Goal: Transaction & Acquisition: Book appointment/travel/reservation

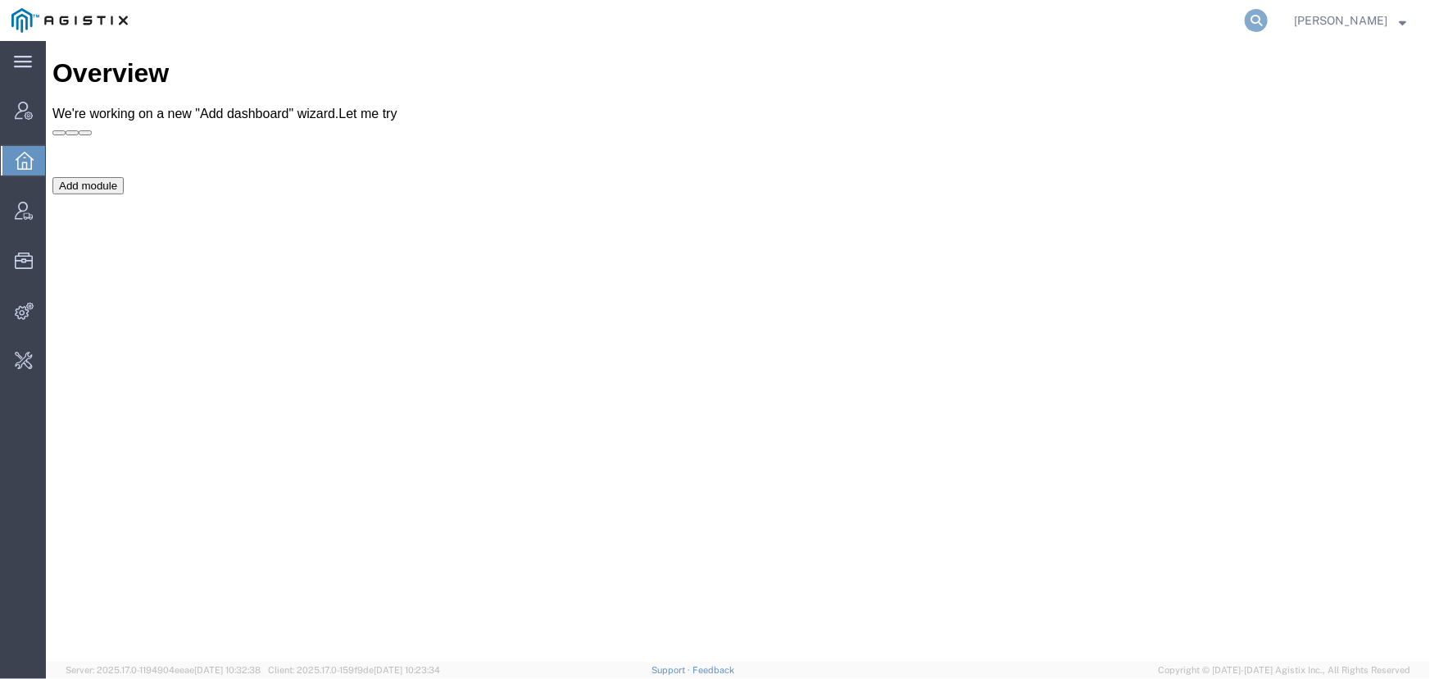
click at [1254, 20] on icon at bounding box center [1256, 20] width 23 height 23
type input "56554822"
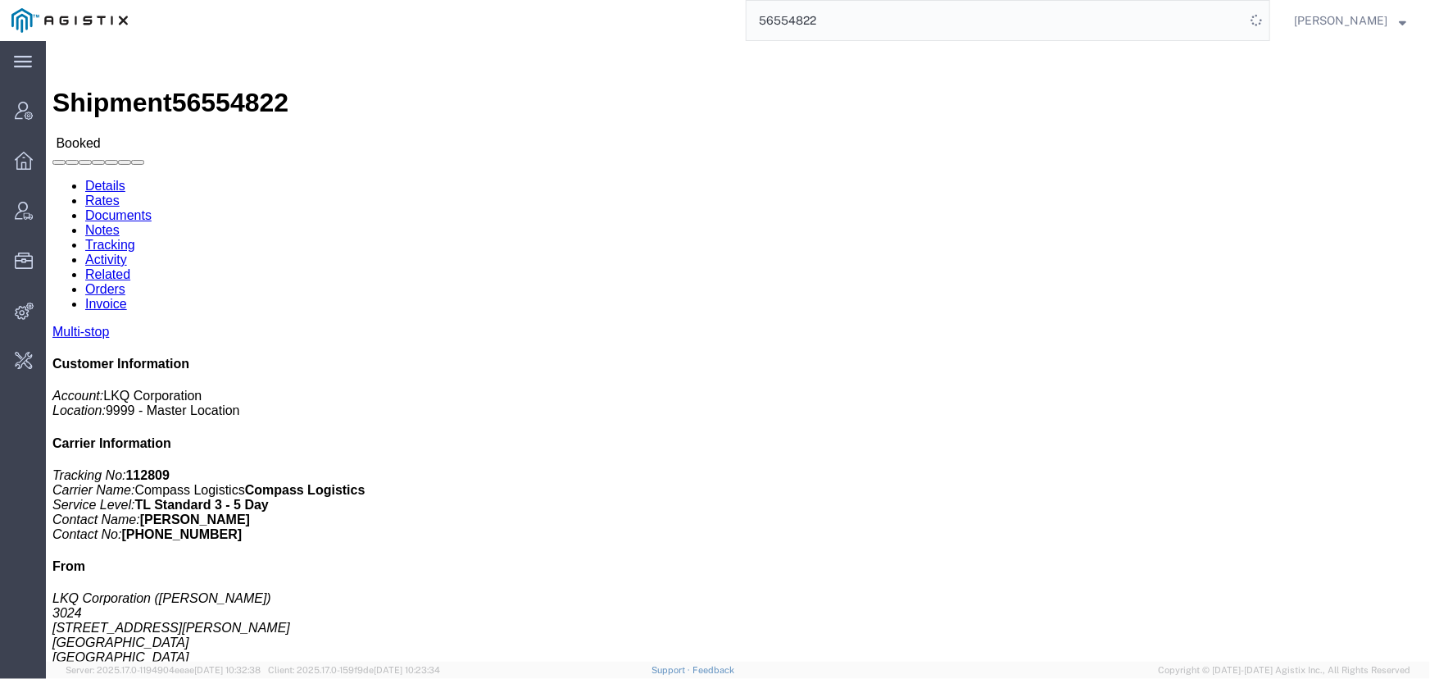
click link "Activity"
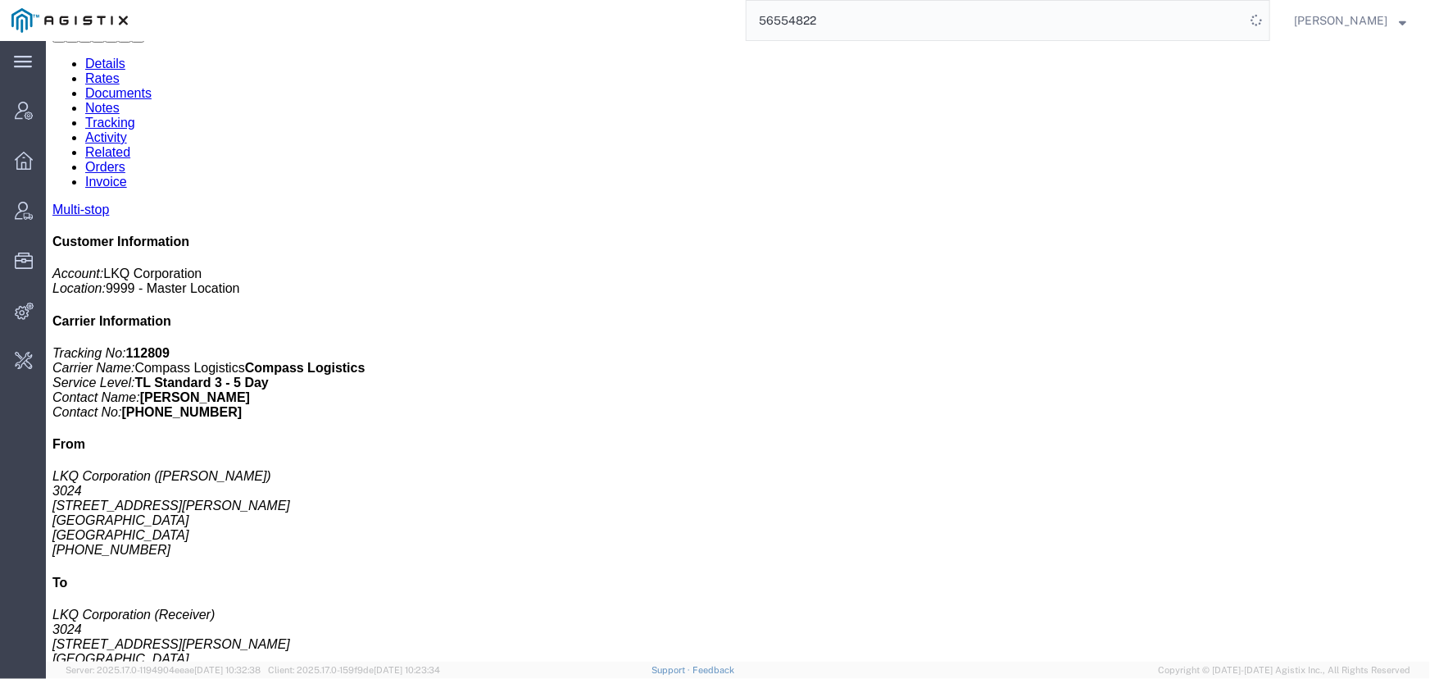
scroll to position [312, 0]
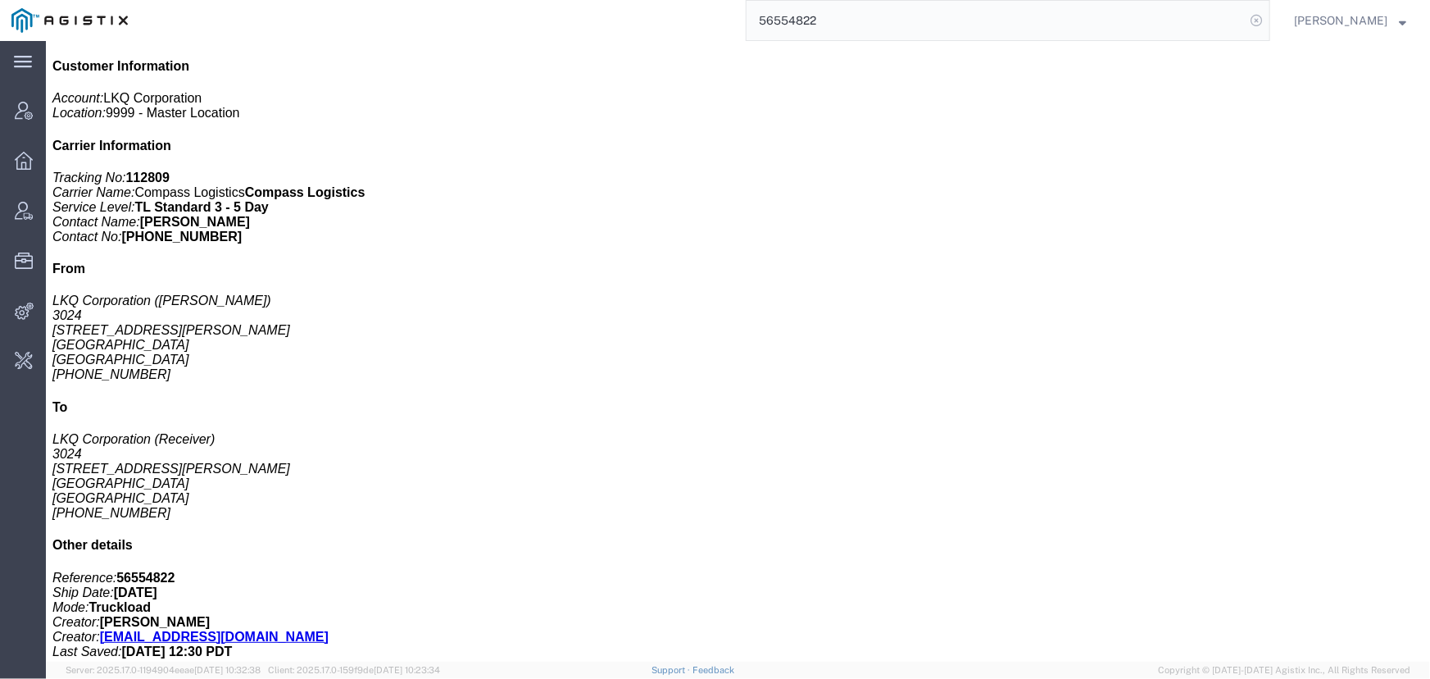
click at [1260, 19] on icon at bounding box center [1256, 20] width 23 height 23
type input "offline@pgw.com"
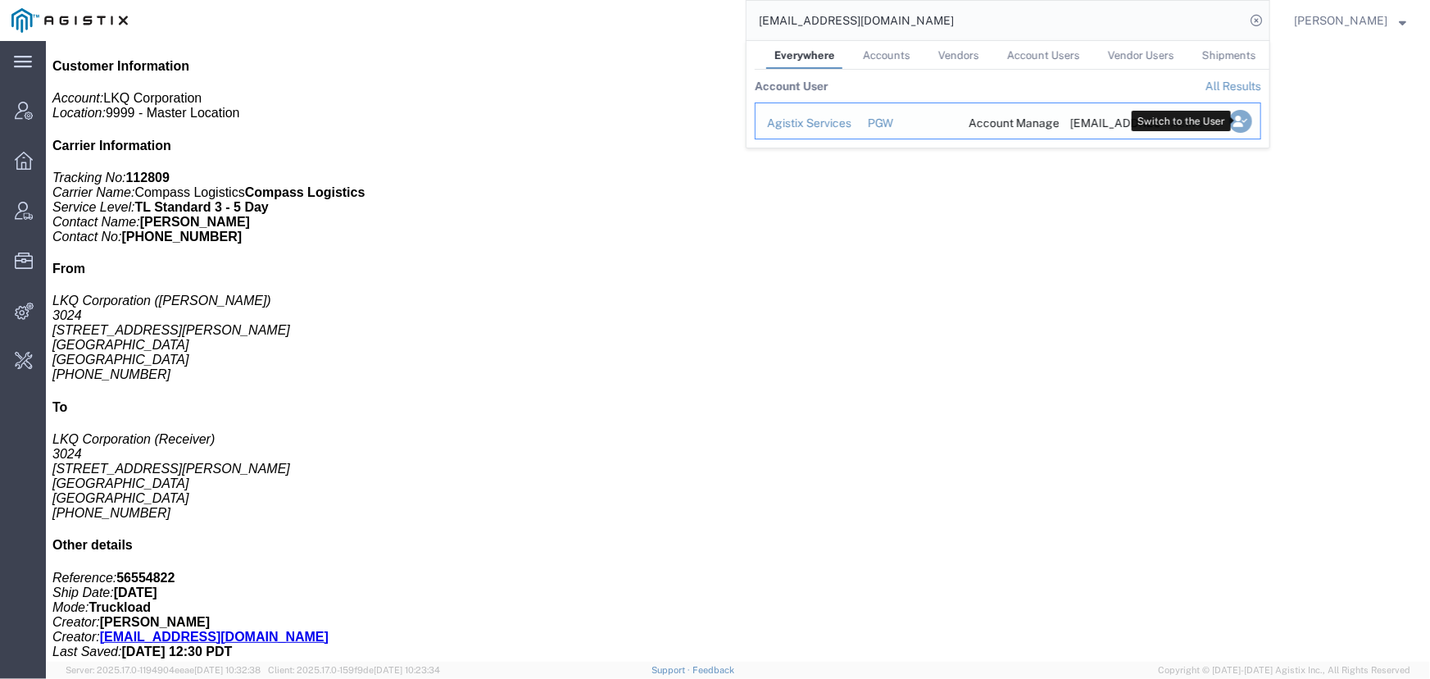
click at [1249, 129] on icon "Search Results" at bounding box center [1240, 121] width 23 height 23
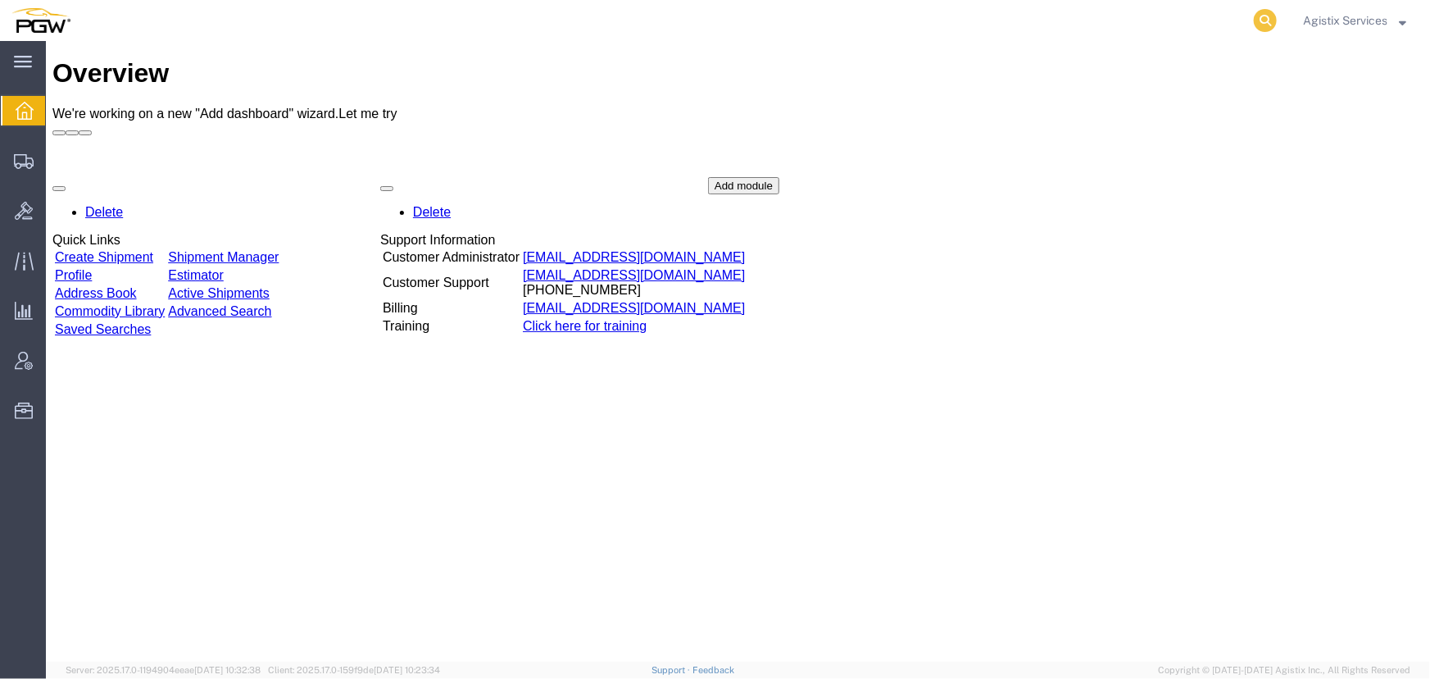
click at [1262, 12] on icon at bounding box center [1265, 20] width 23 height 23
click at [892, 24] on input "search" at bounding box center [1005, 20] width 498 height 39
type input "923106468"
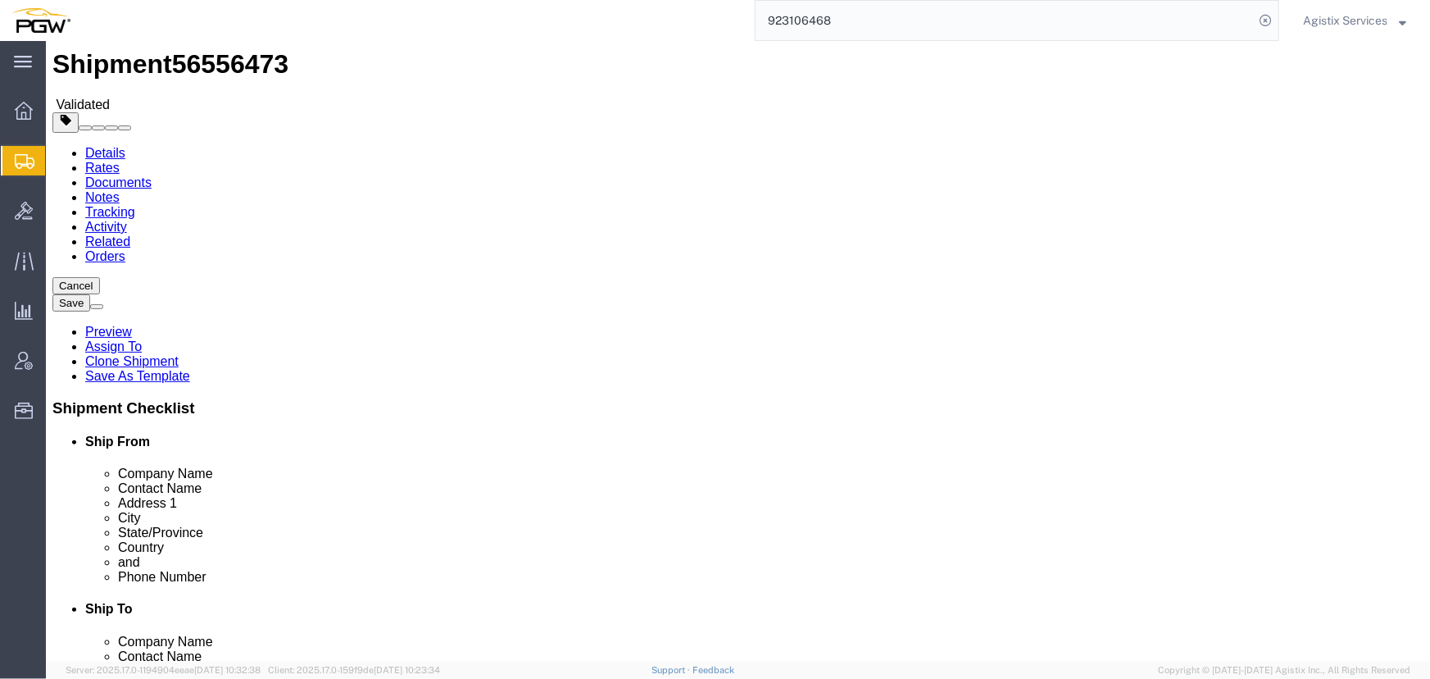
select select "28509"
select select "28521"
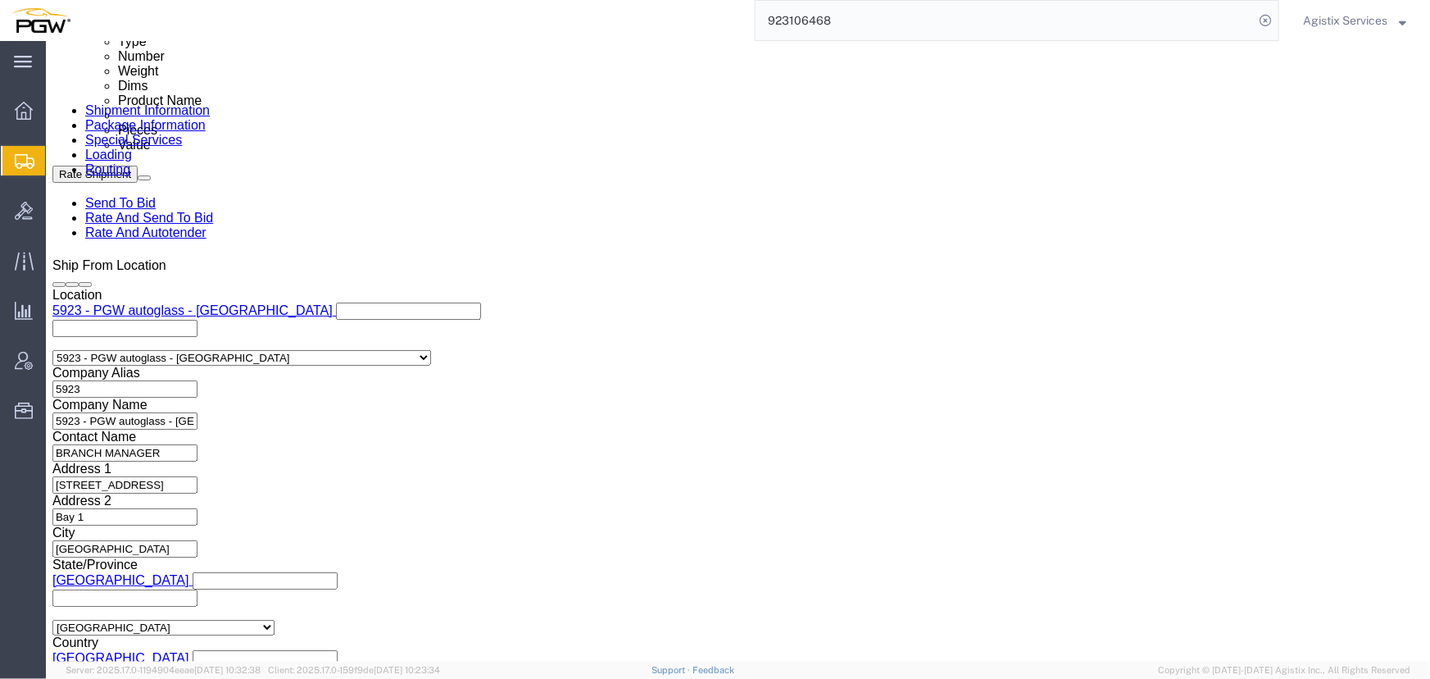
scroll to position [968, 0]
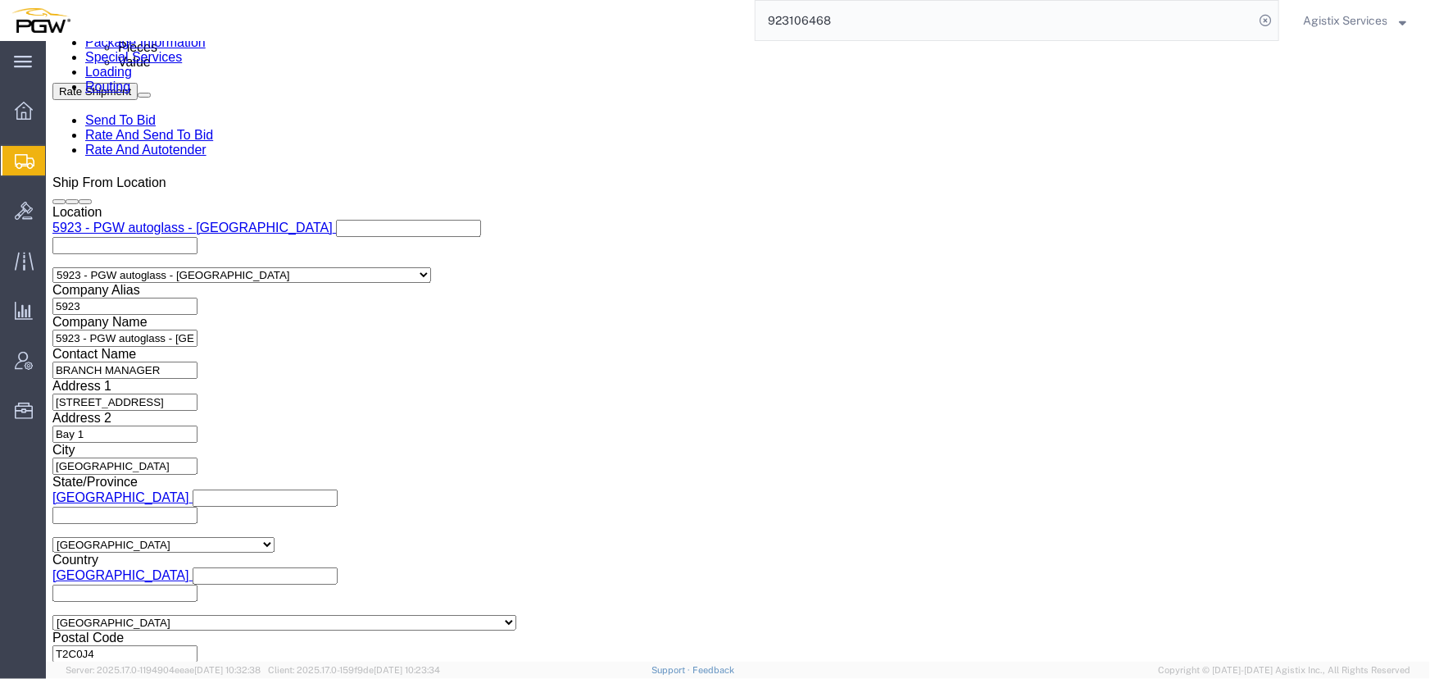
click select "Select Air Less than Truckload Multi-Leg Ocean Freight Rail Small Parcel Truckl…"
select select "LTL"
click select "Select Air Less than Truckload Multi-Leg Ocean Freight Rail Small Parcel Truckl…"
click button "Rate Shipment"
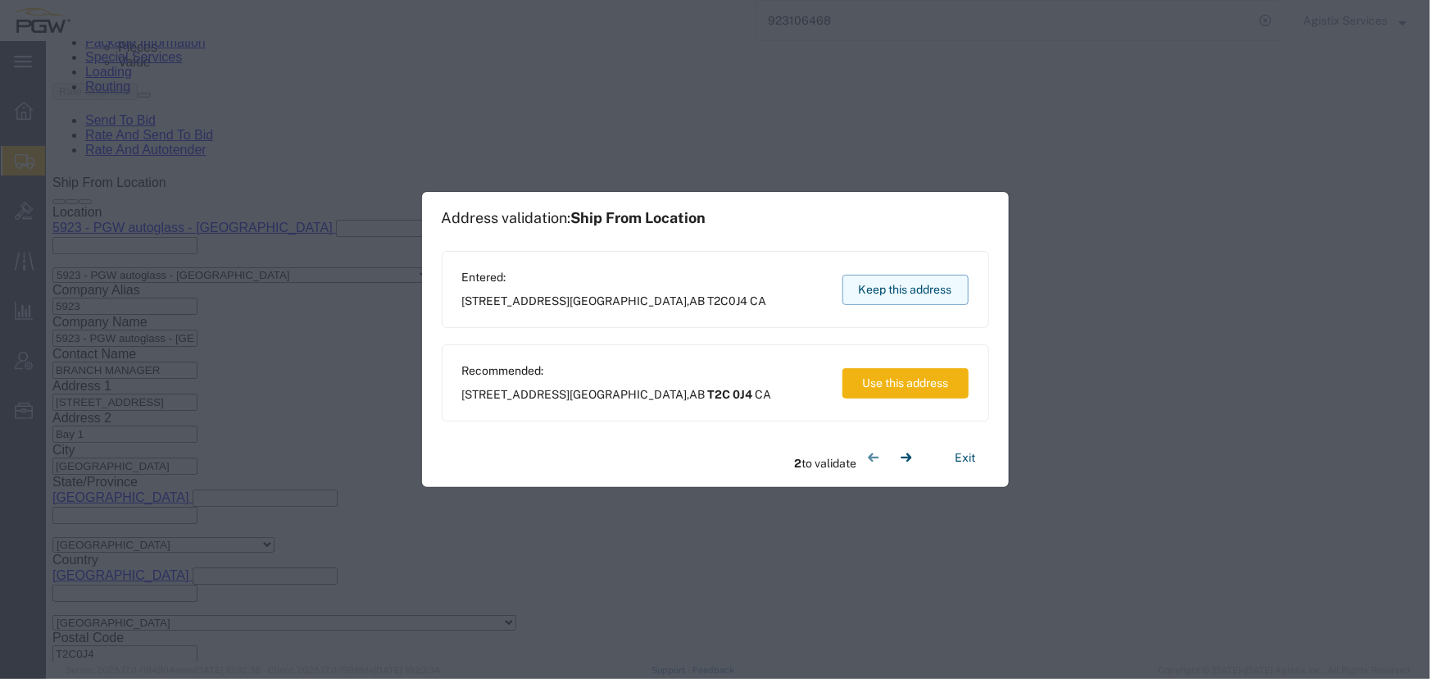
click at [945, 294] on button "Keep this address" at bounding box center [905, 290] width 126 height 30
click at [869, 293] on button "Keep this address" at bounding box center [905, 290] width 126 height 30
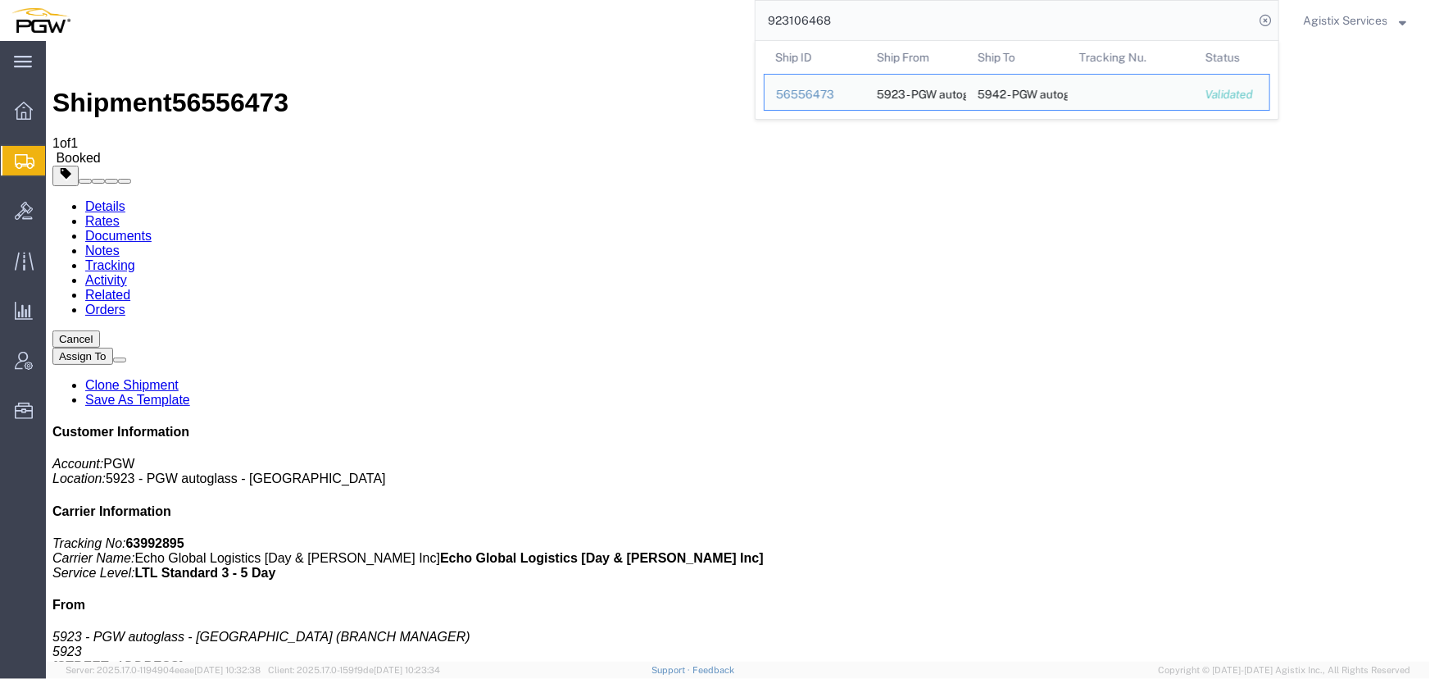
drag, startPoint x: 914, startPoint y: 24, endPoint x: 429, endPoint y: 10, distance: 484.5
click at [429, 10] on div "923106468 Ship ID Ship From Ship To Tracking Nu. Status Ship ID 56556473 Ship F…" at bounding box center [680, 20] width 1197 height 41
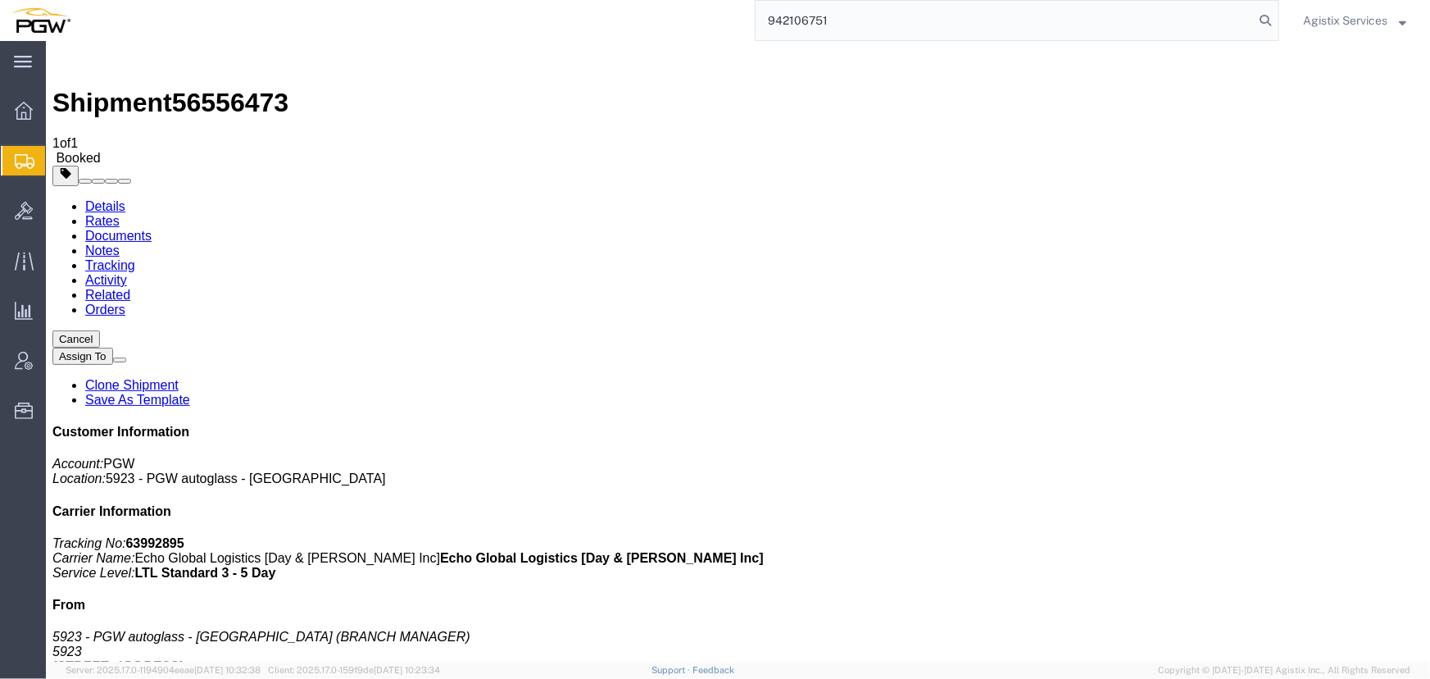
type input "942106751"
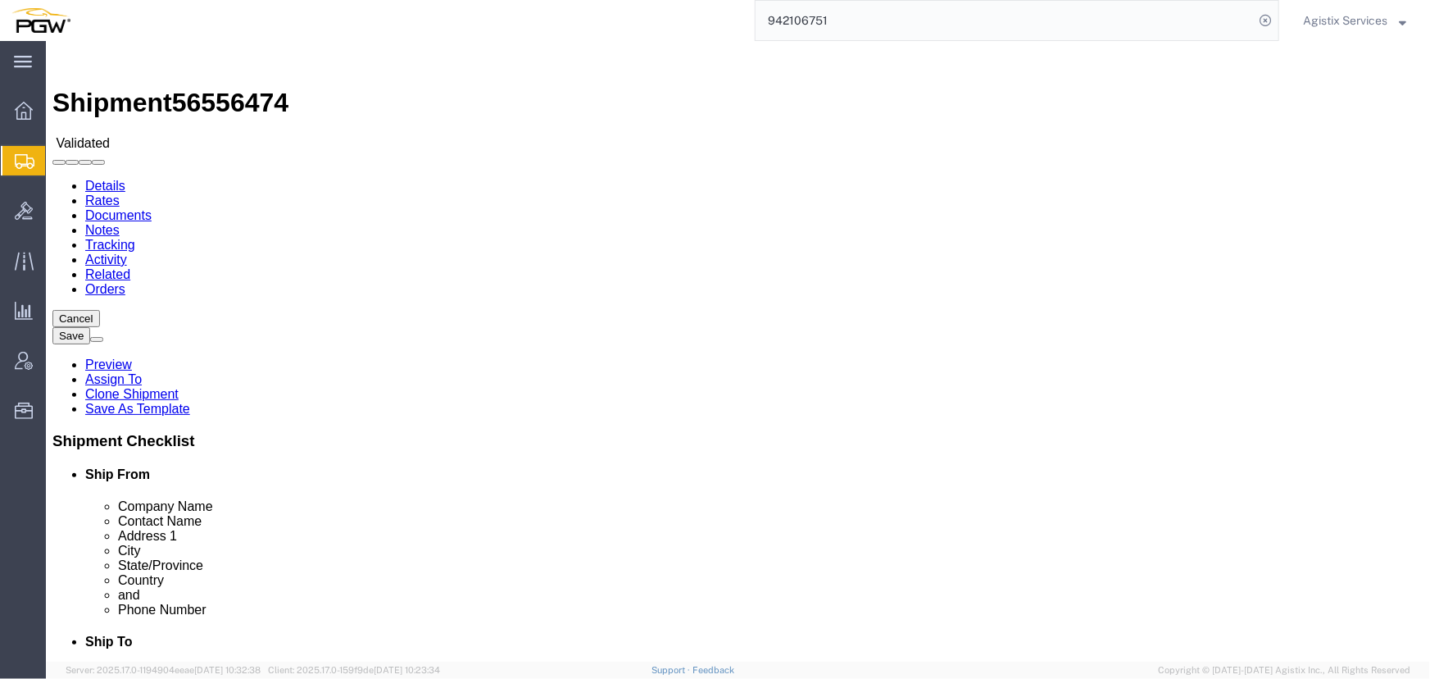
select select "28521"
select select "28509"
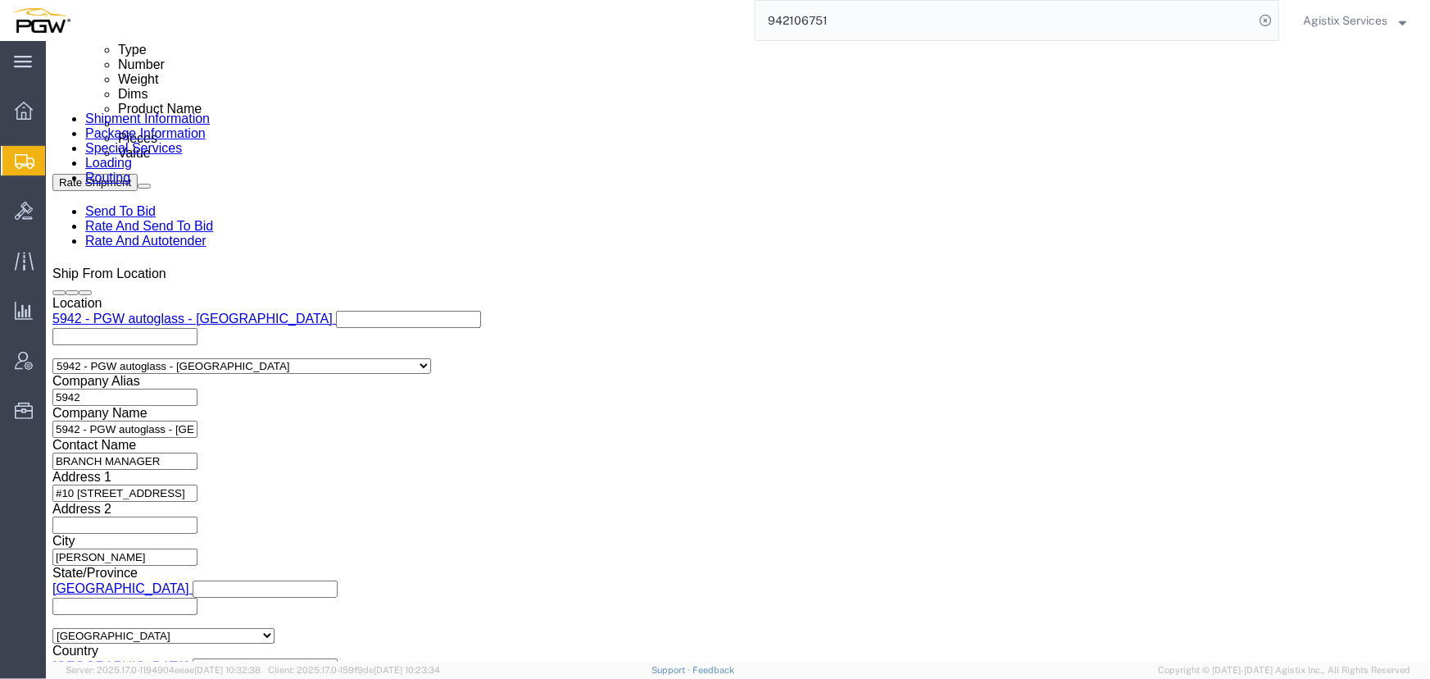
scroll to position [893, 0]
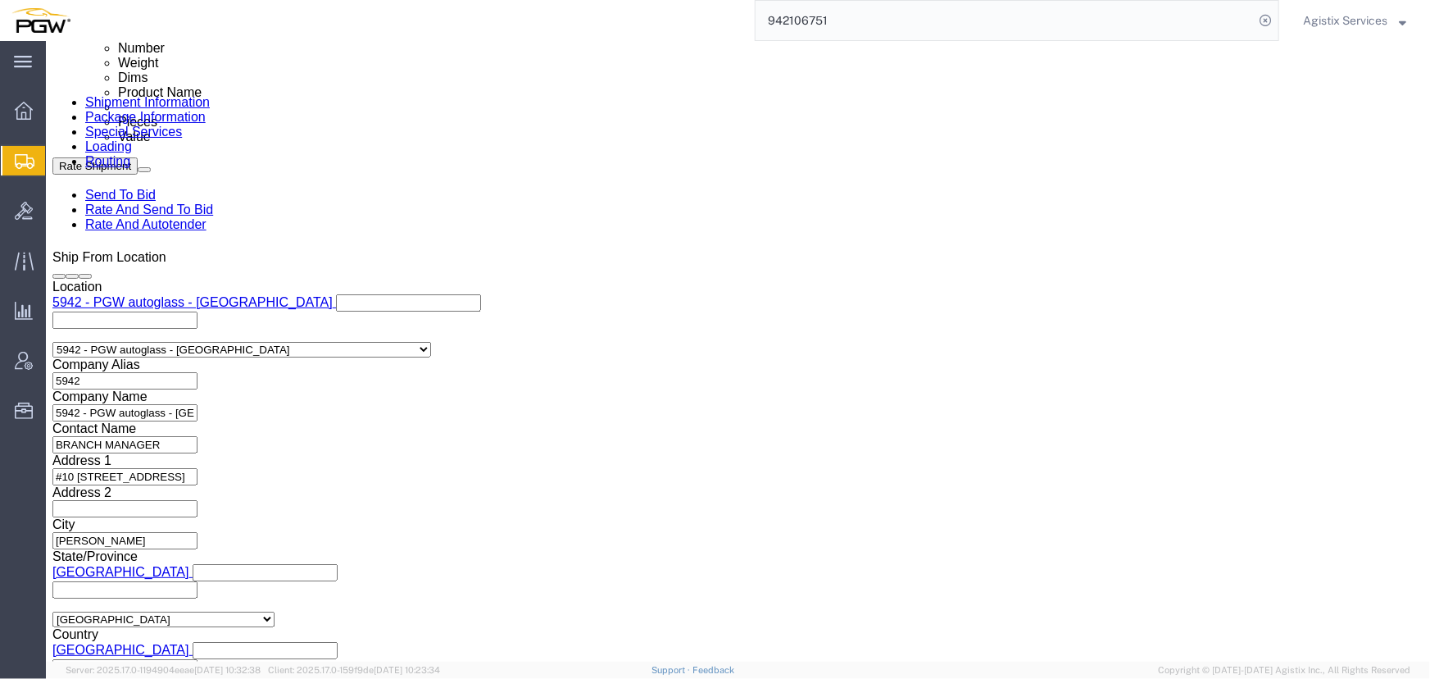
click button "Add reference"
click select "Select Account Type Activity ID Airline Appointment Number ASN Batch Request # …"
select select "PRONUMBER"
click select "Select Account Type Activity ID Airline Appointment Number ASN Batch Request # …"
drag, startPoint x: 192, startPoint y: 372, endPoint x: 193, endPoint y: 360, distance: 12.3
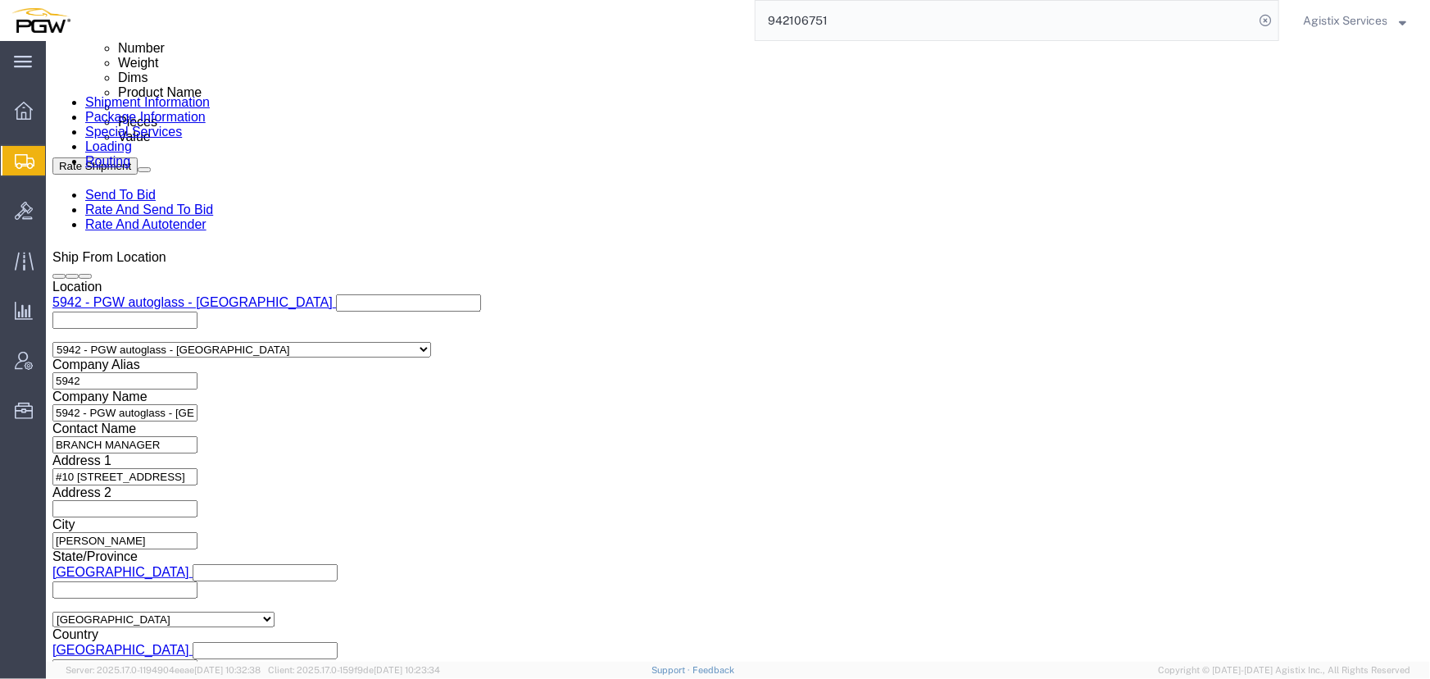
click input "839 2009578 942-1263646 942-1263810"
click icon "button"
click select "Select Air Less than Truckload Multi-Leg Ocean Freight Rail Small Parcel Truckl…"
select select "LTL"
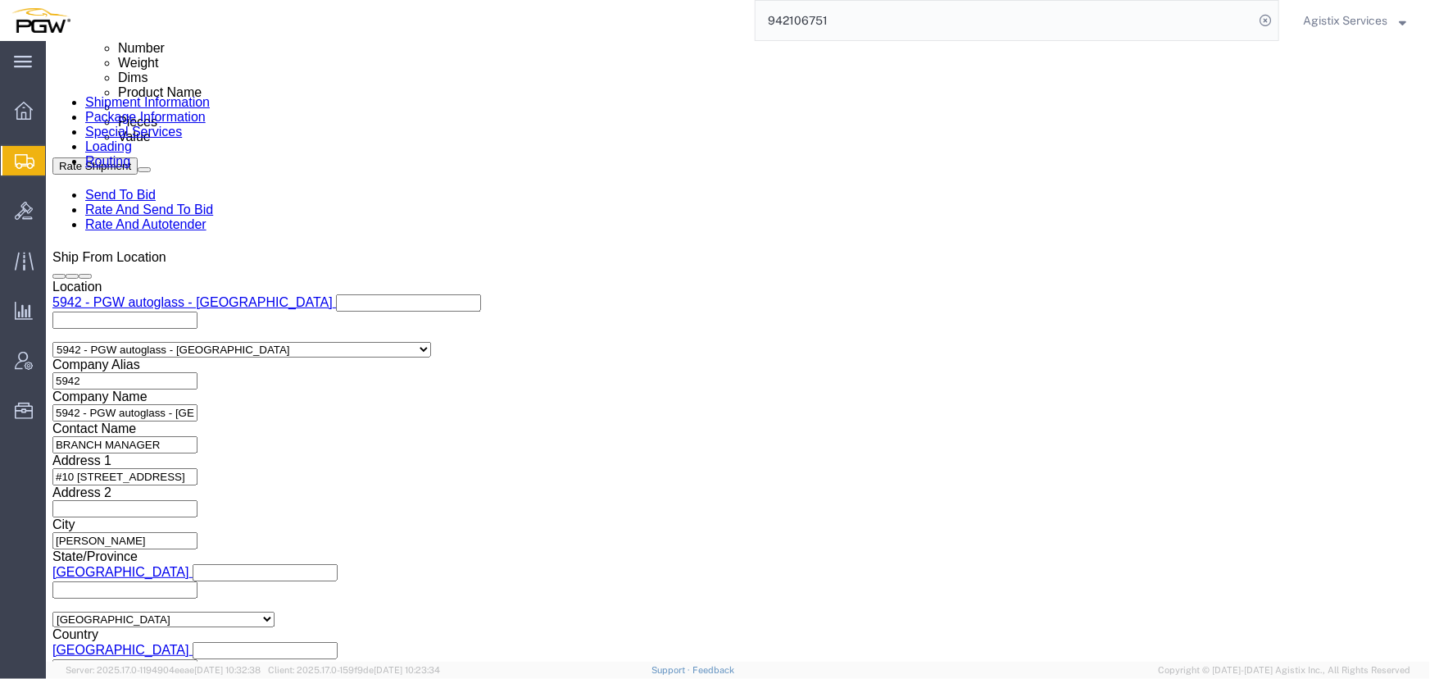
click select "Select Air Less than Truckload Multi-Leg Ocean Freight Rail Small Parcel Truckl…"
click button "Rate Shipment"
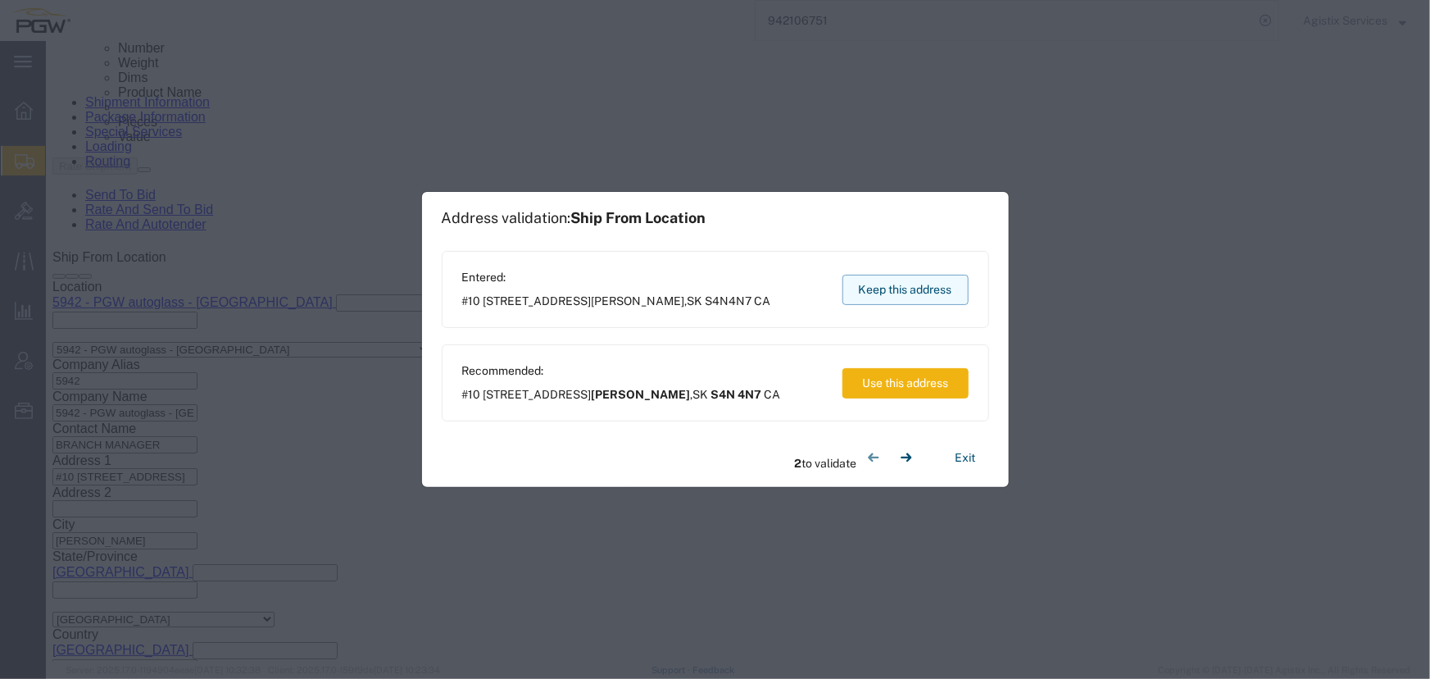
click at [894, 287] on button "Keep this address" at bounding box center [905, 290] width 126 height 30
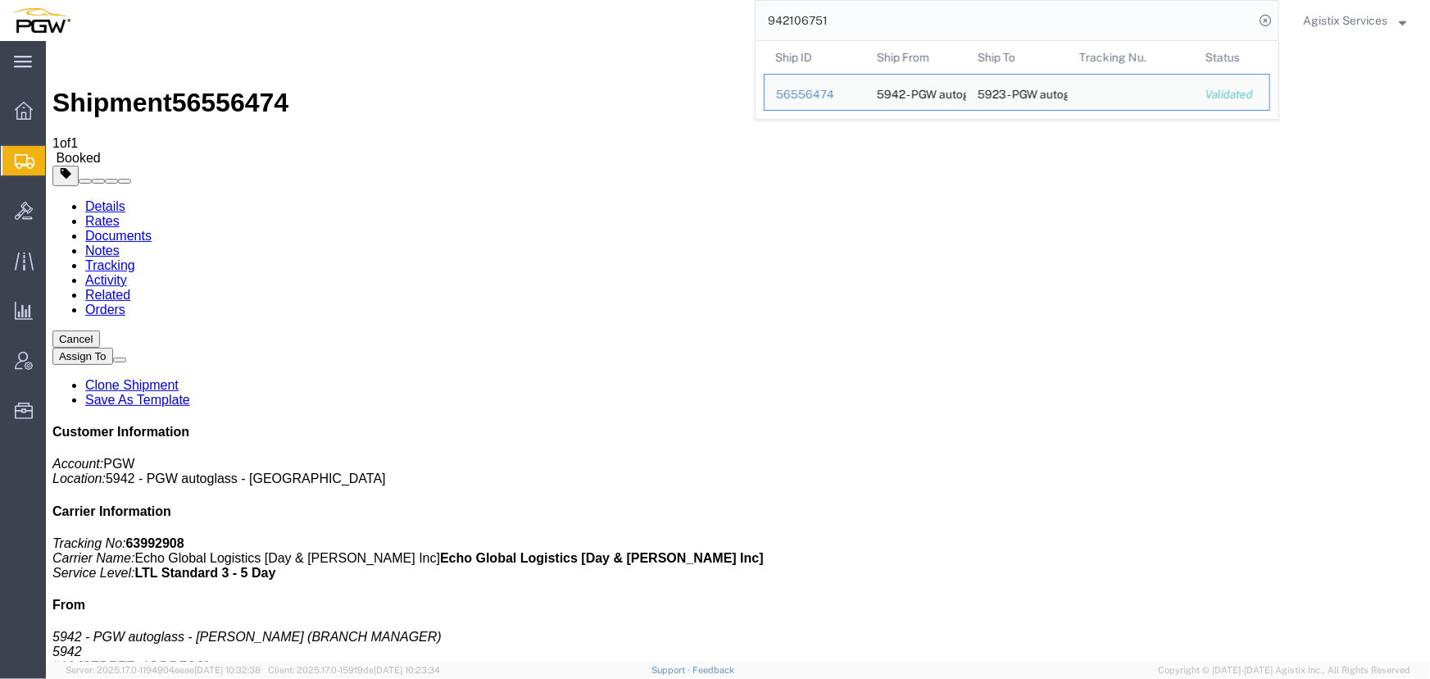
drag, startPoint x: 873, startPoint y: 20, endPoint x: 624, endPoint y: 16, distance: 248.3
click at [624, 16] on div "942106751 Ship ID Ship From Ship To Tracking Nu. Status Ship ID 56556474 Ship F…" at bounding box center [680, 20] width 1197 height 41
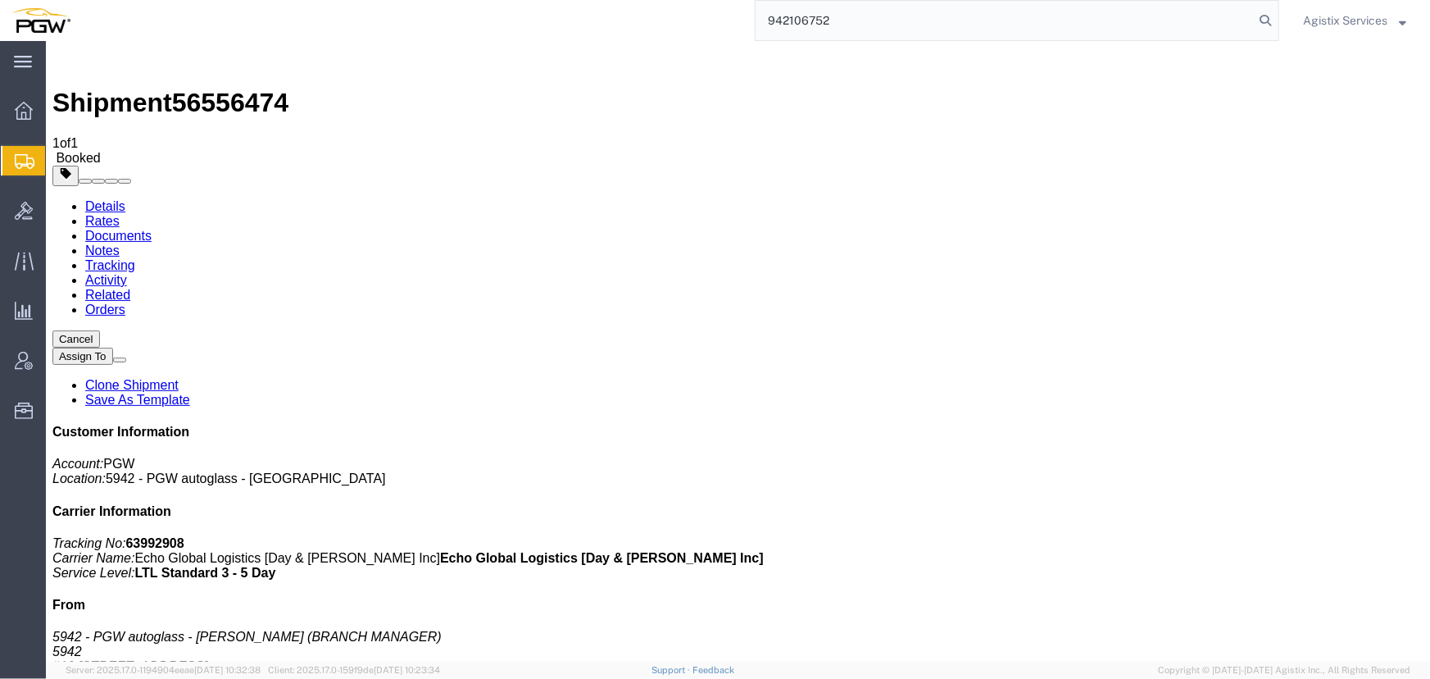
type input "942106752"
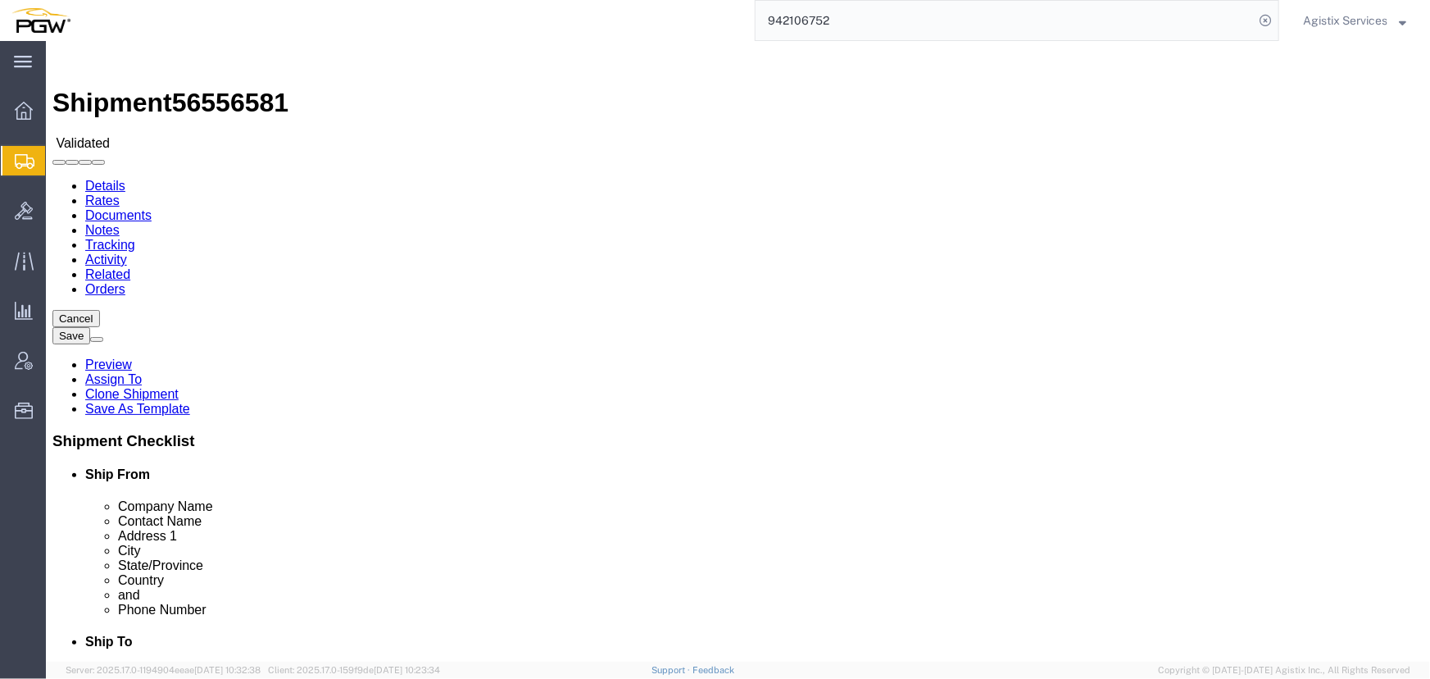
select select "28521"
select select "28529"
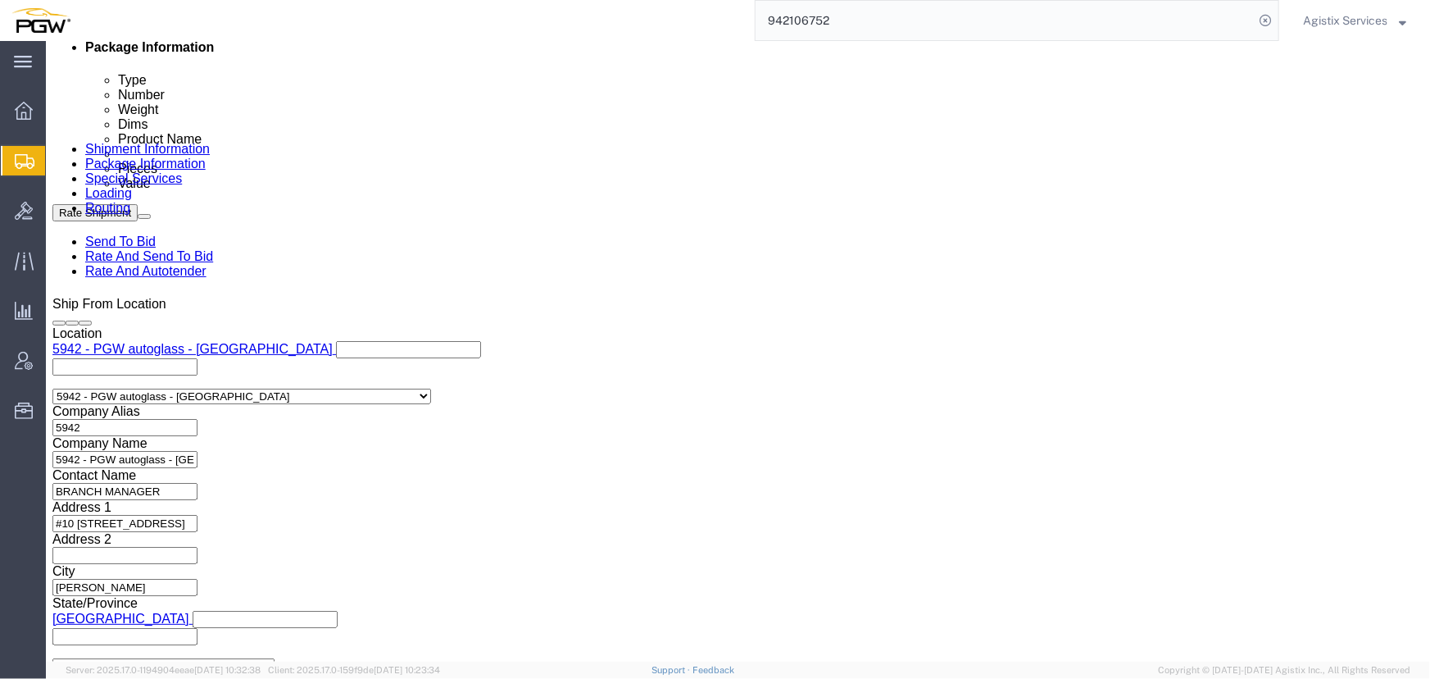
scroll to position [893, 0]
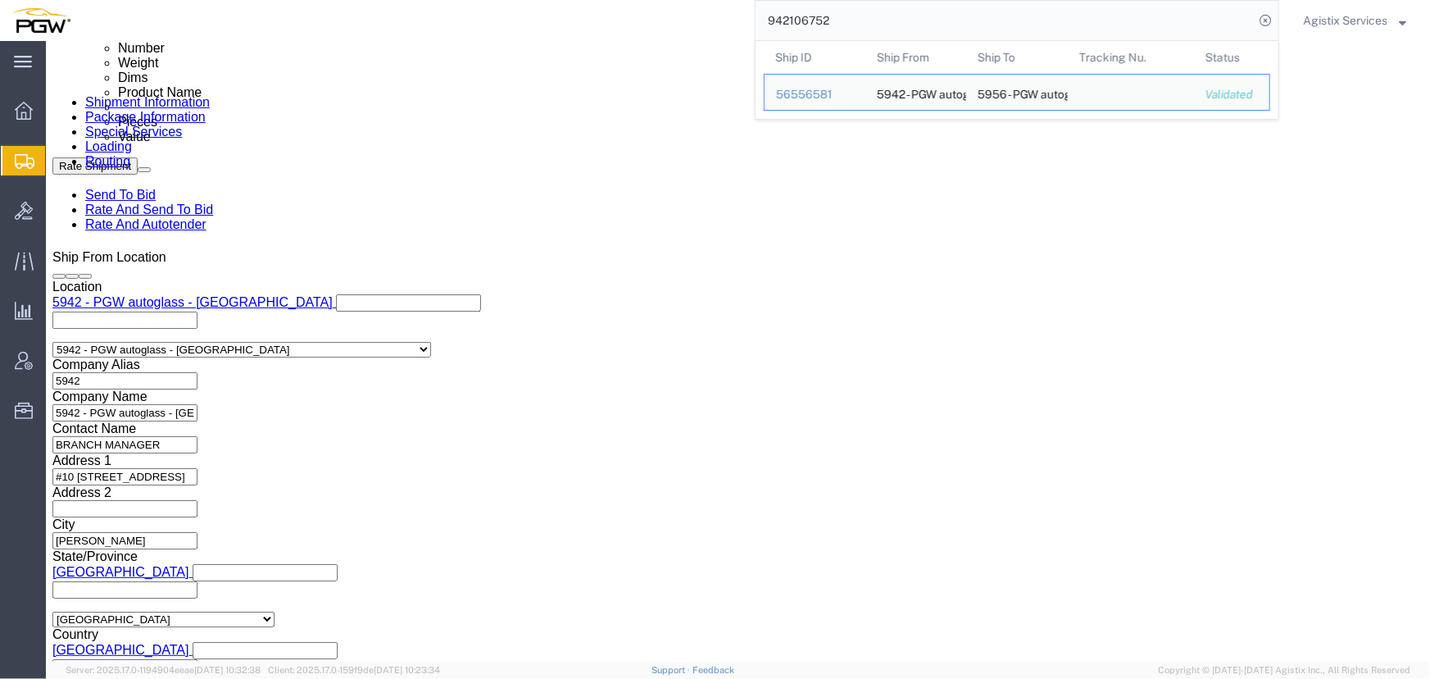
click input "839 2009579 942-1263813 942-1263811 942-1263824"
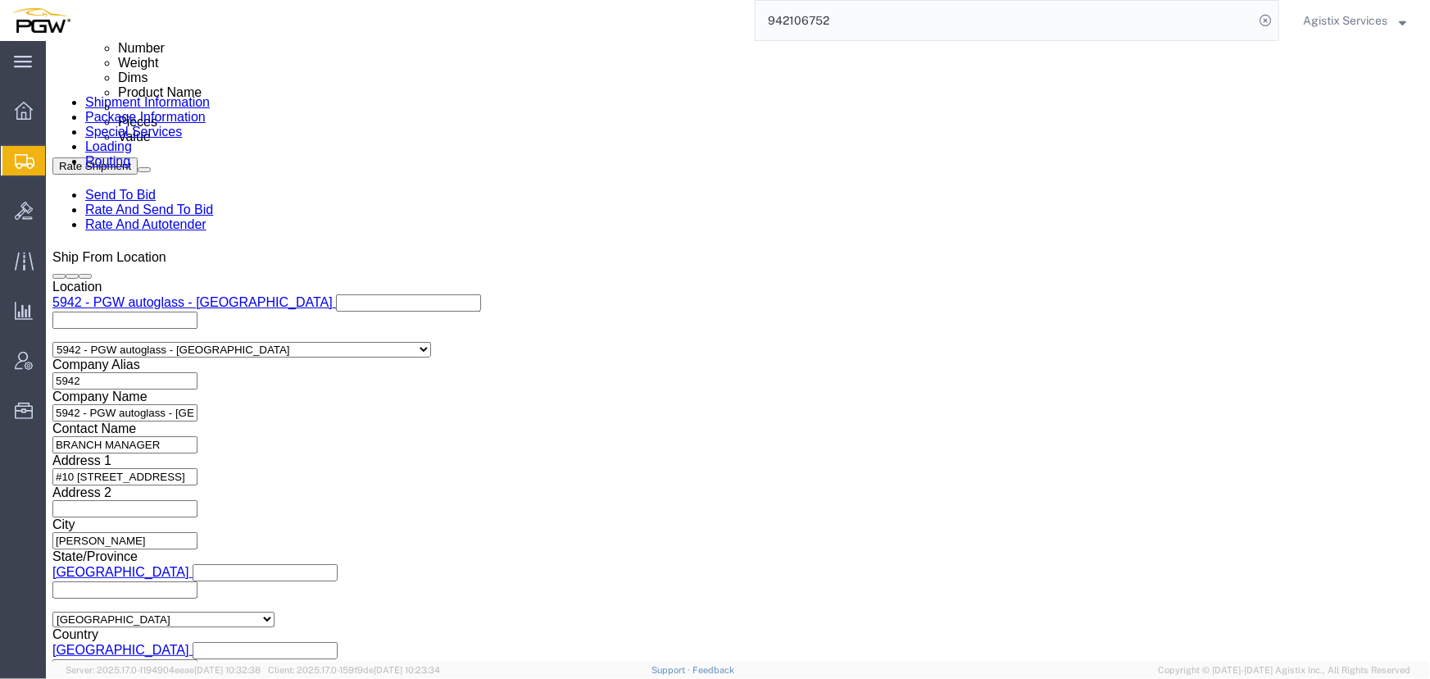
scroll to position [0, 77]
type input "839 2009579 942-1263813 942-1263811"
click button "Add reference"
click select "Select Account Type Activity ID Airline Appointment Number ASN Batch Request # …"
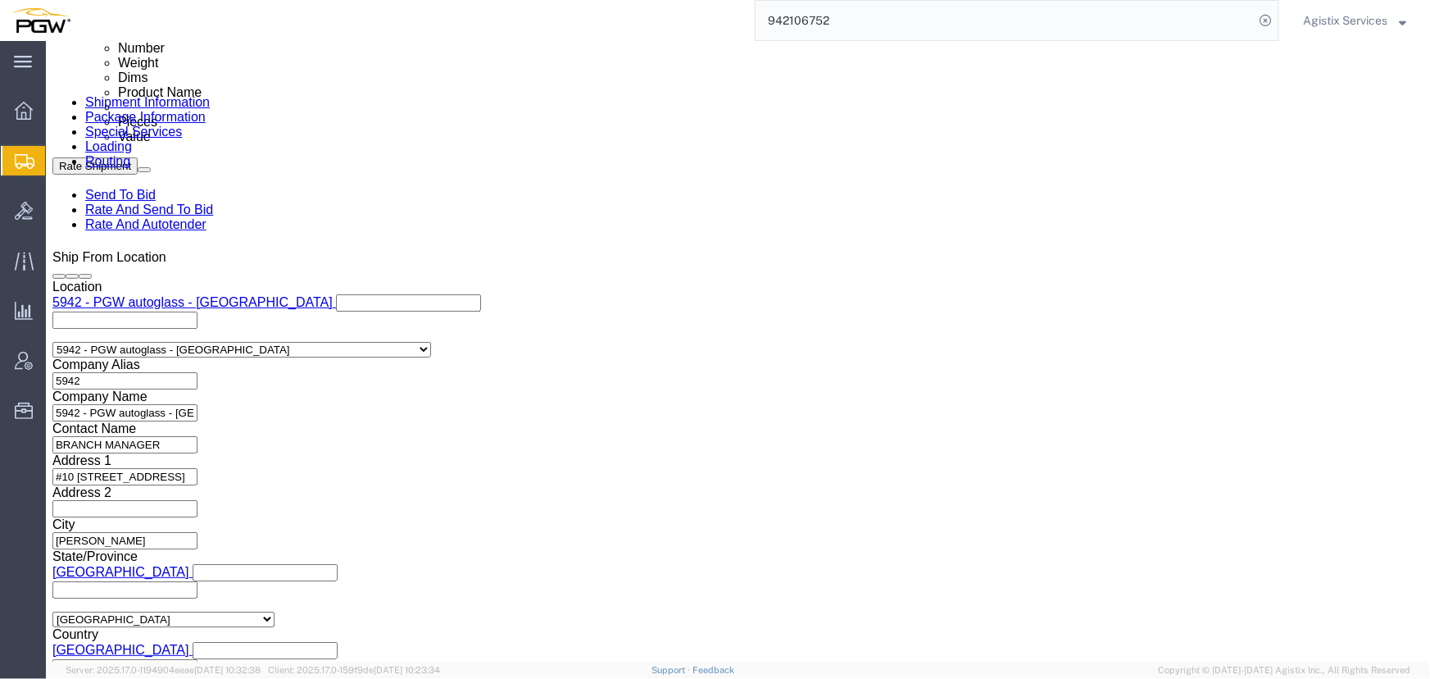
select select "PRONUMBER"
click select "Select Account Type Activity ID Airline Appointment Number ASN Batch Request # …"
click input "text"
paste input "942-1263824"
type input "942-1263824"
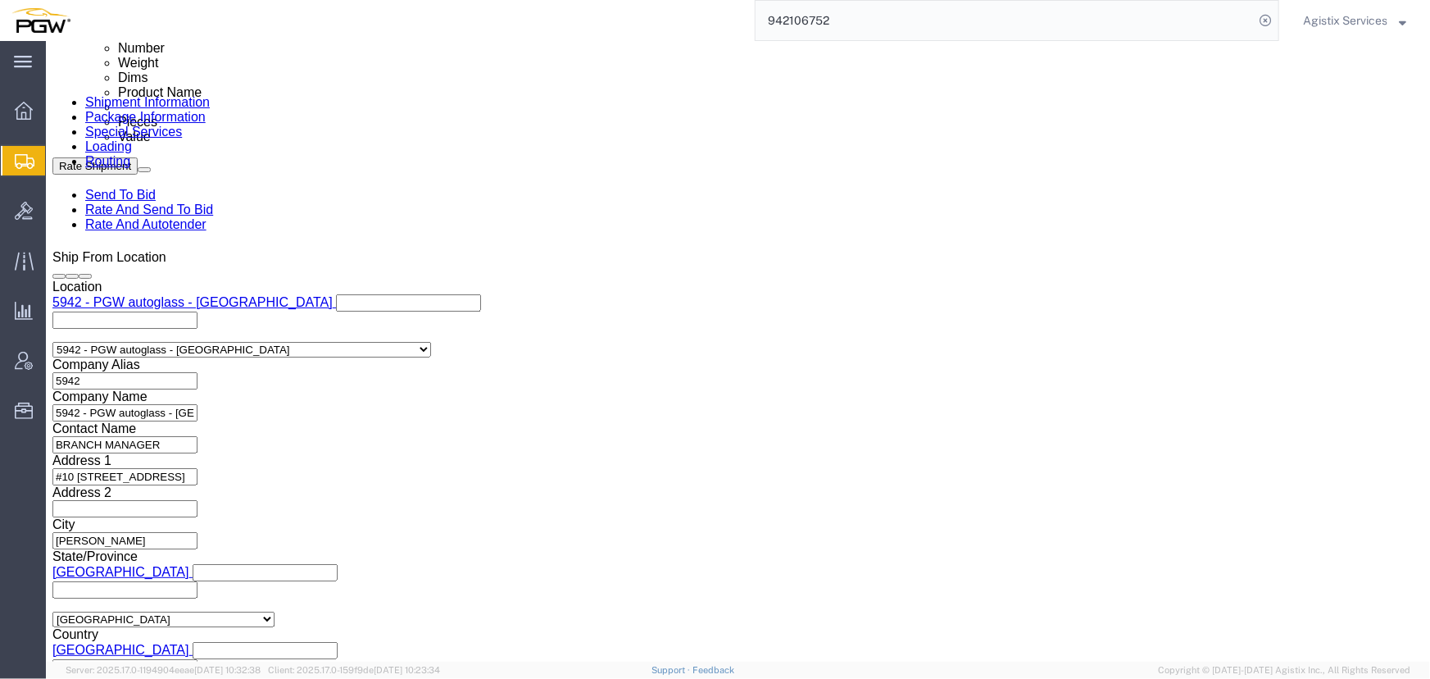
click select "Select Air Less than Truckload Multi-Leg Ocean Freight Rail Small Parcel Truckl…"
select select "LTL"
click select "Select Air Less than Truckload Multi-Leg Ocean Freight Rail Small Parcel Truckl…"
click button "Rate Shipment"
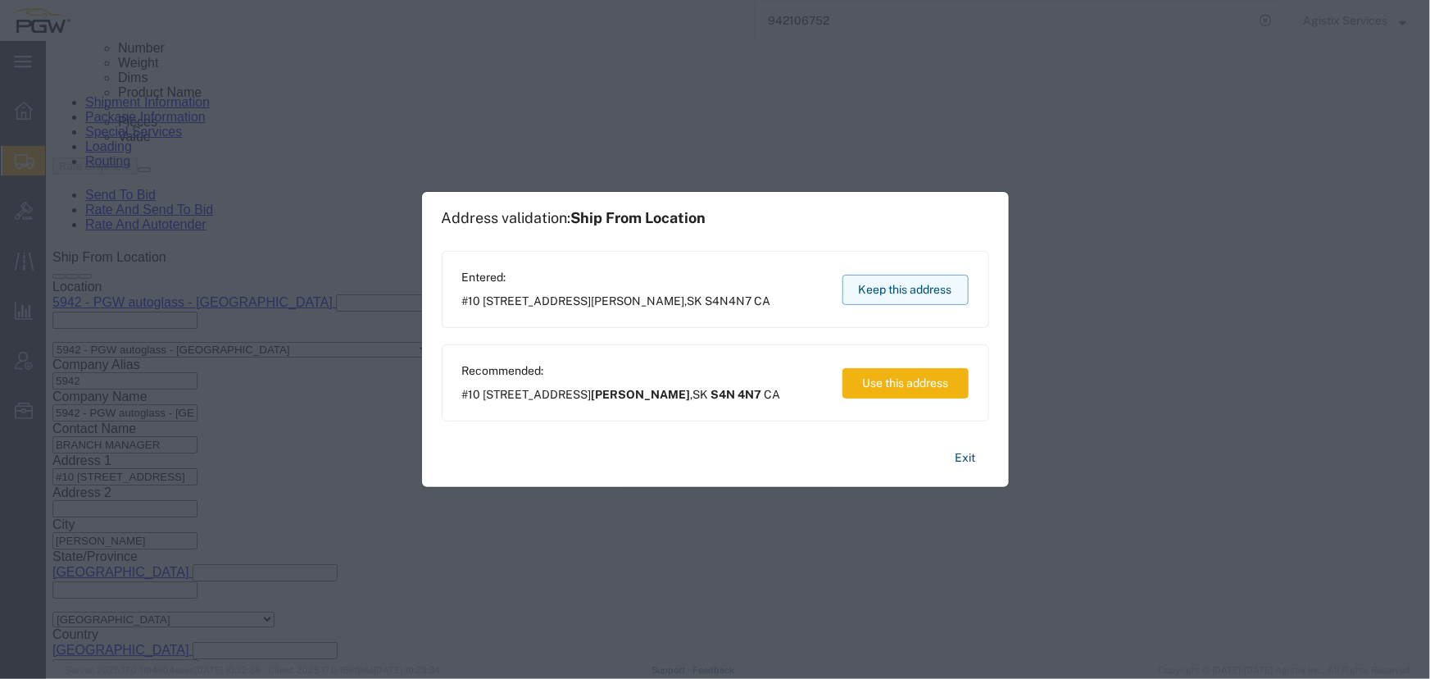
click at [877, 292] on button "Keep this address" at bounding box center [905, 290] width 126 height 30
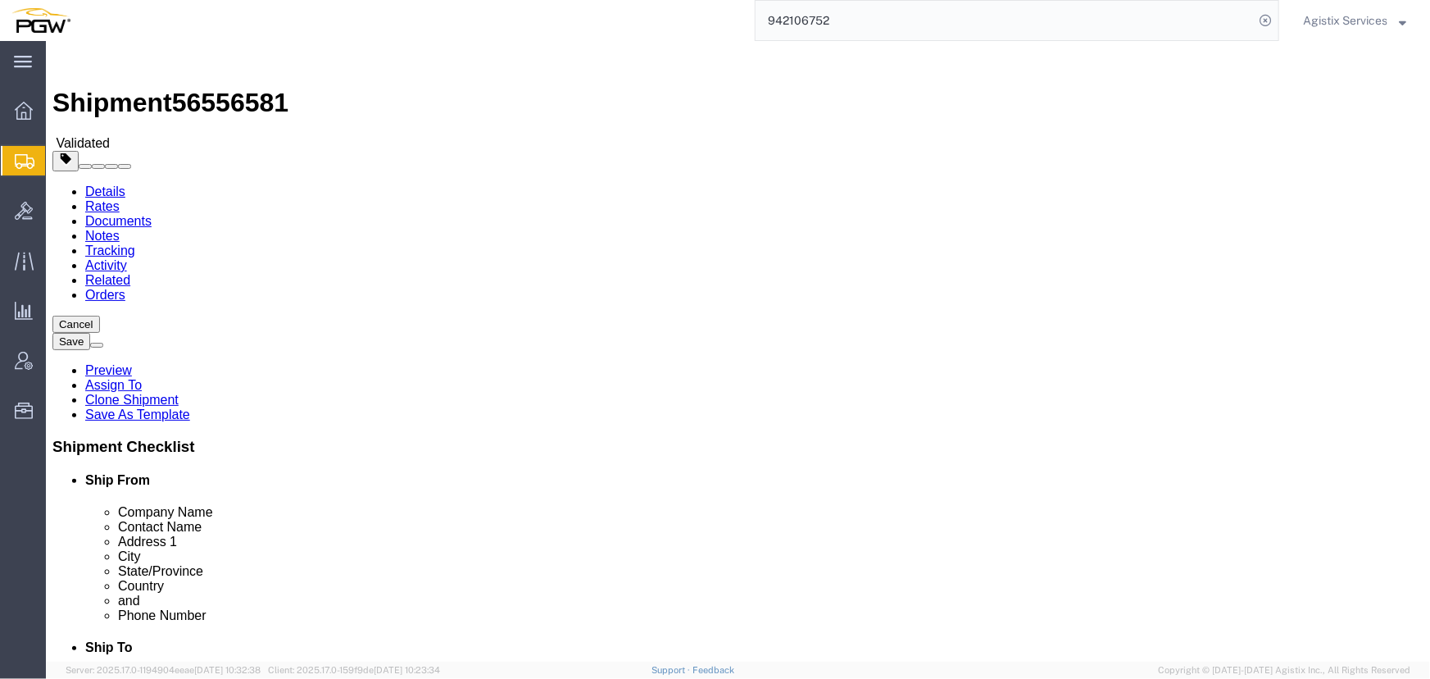
click at [106, 184] on link "Details" at bounding box center [104, 191] width 40 height 14
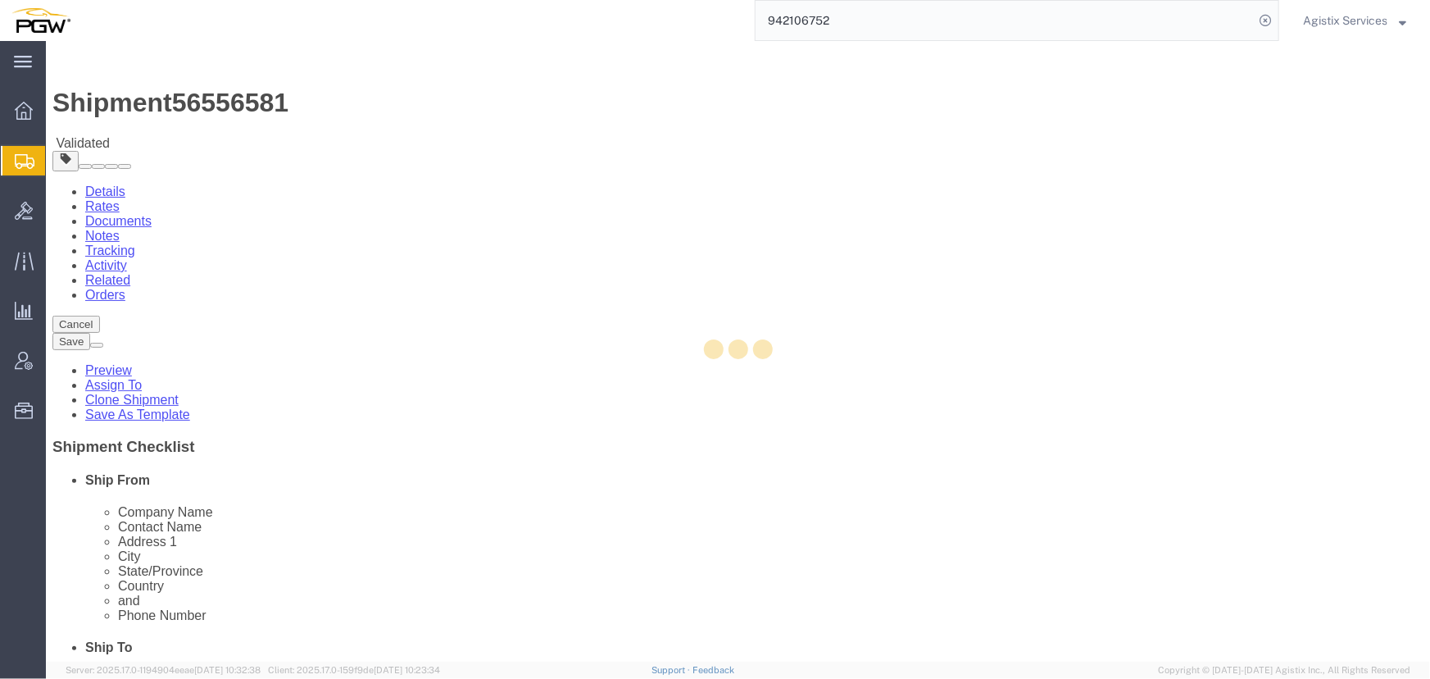
select select "28521"
select select "28529"
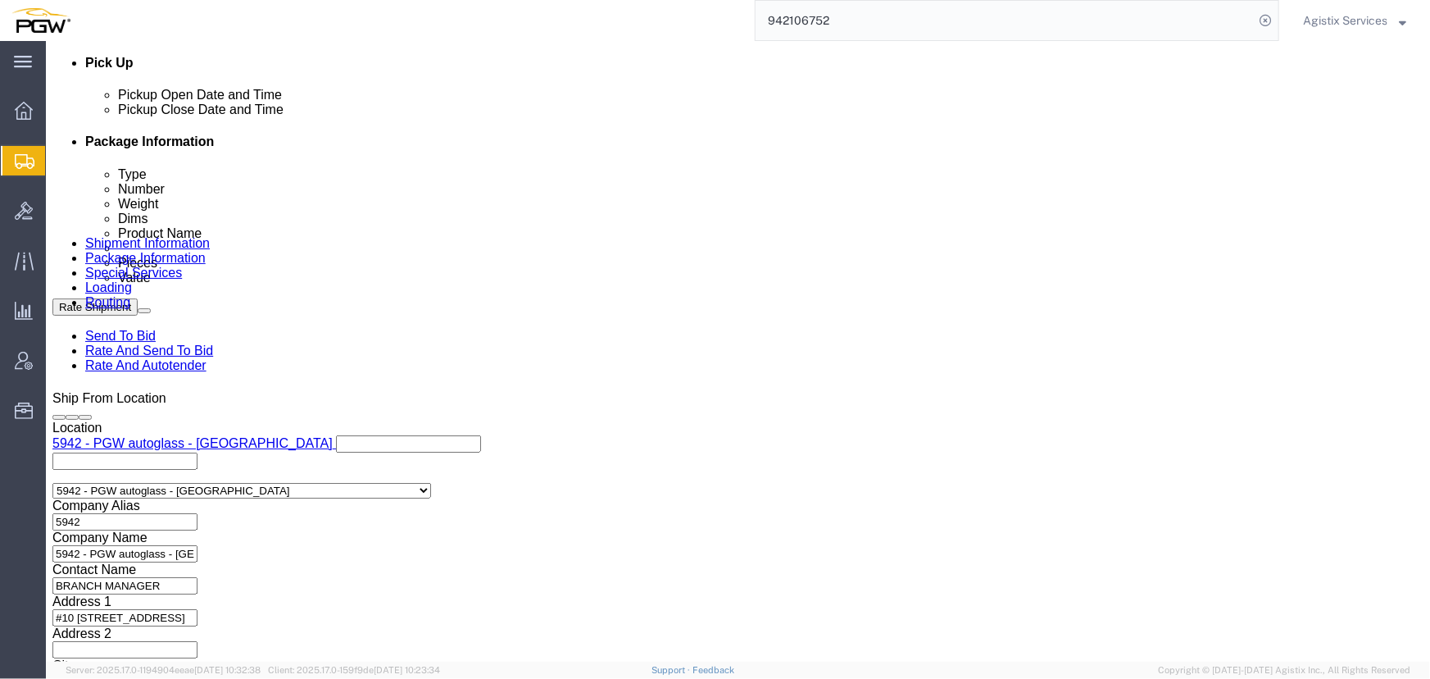
scroll to position [745, 0]
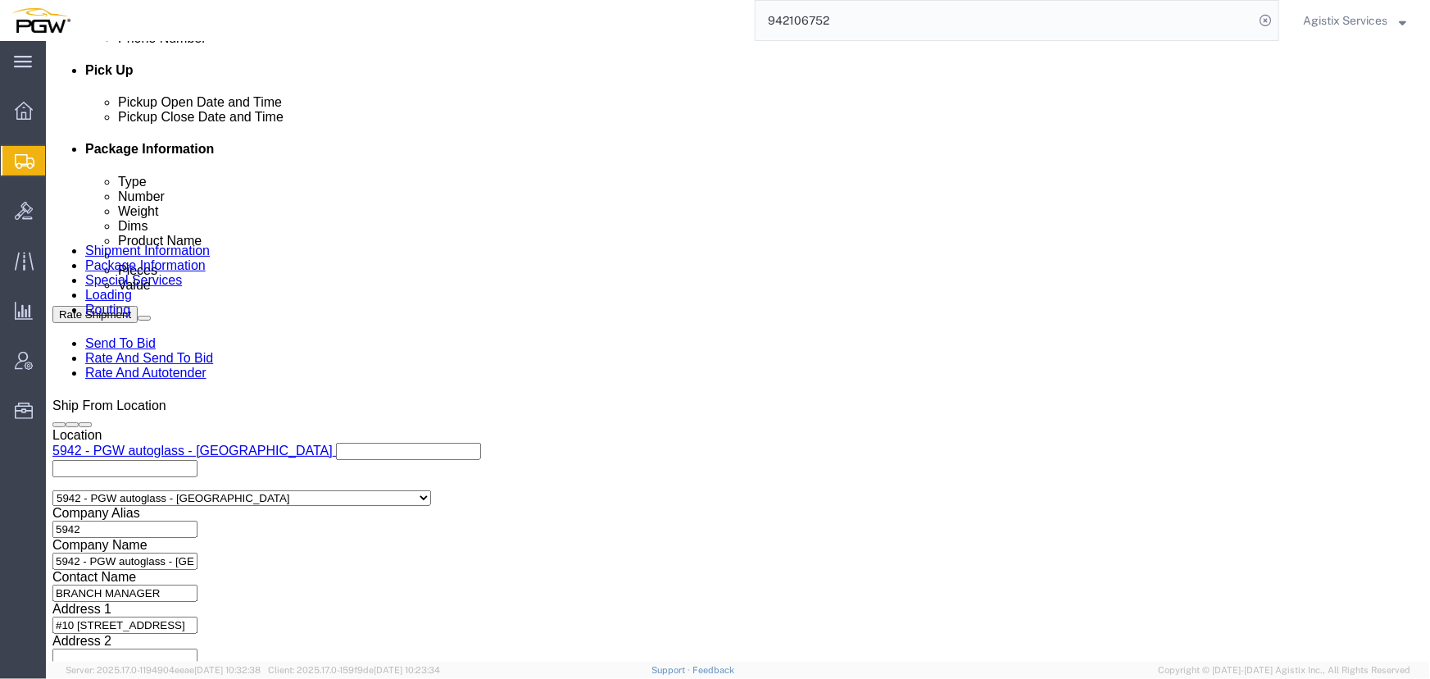
click div "[DATE] 2:59 PM"
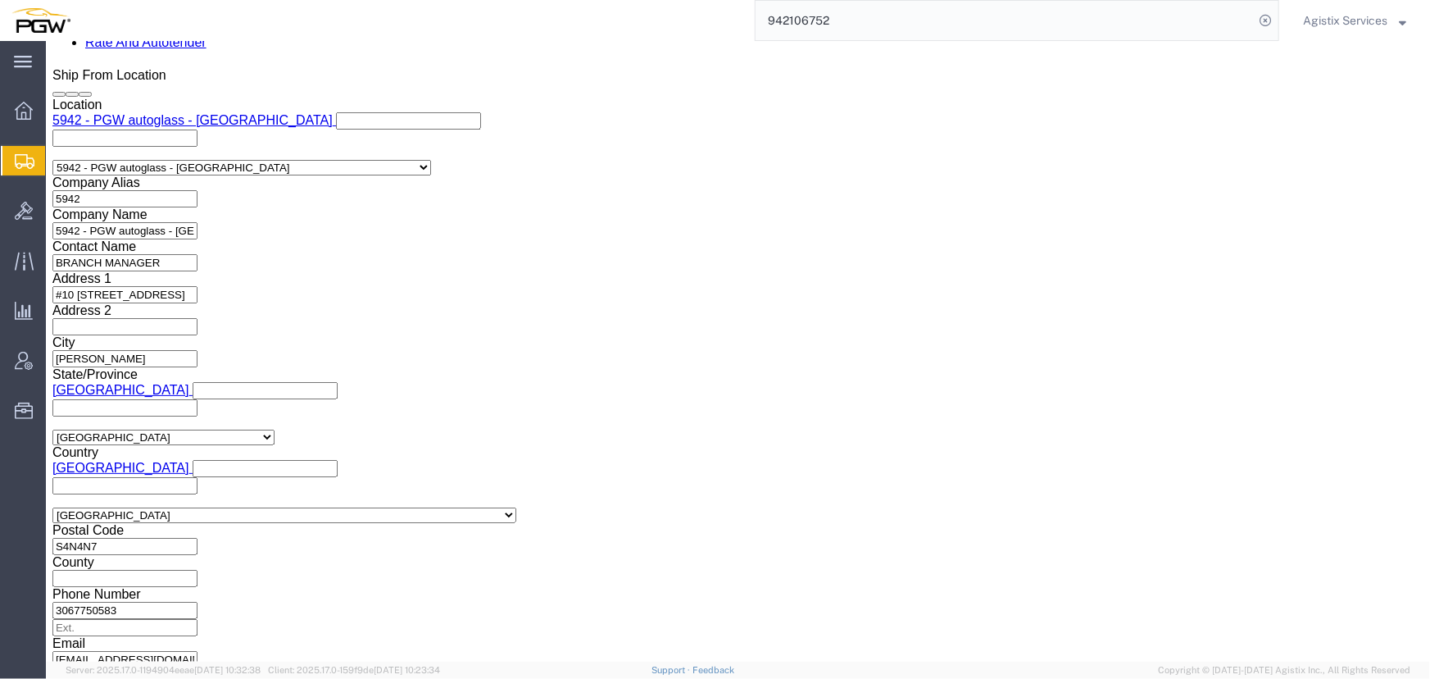
click input "2:59 PM"
type input "3:59 PM"
click button "Apply"
click button "Rate Shipment"
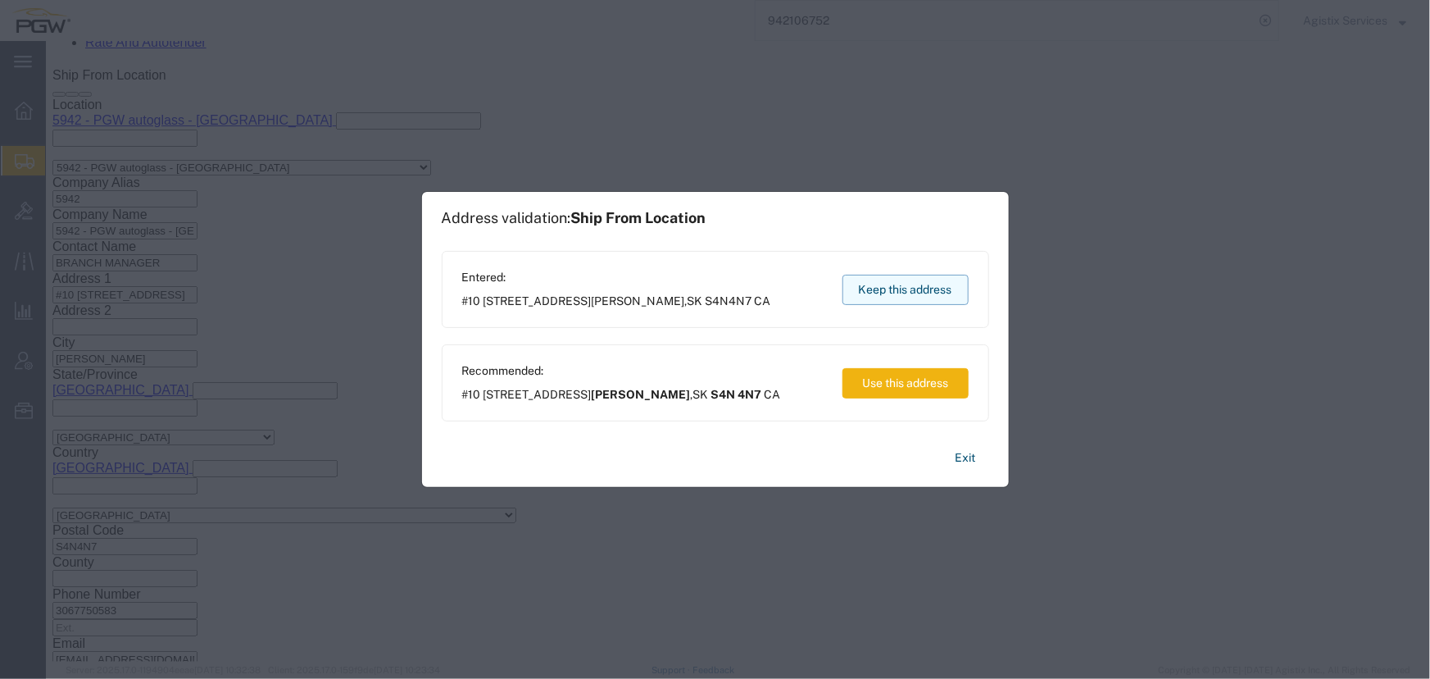
click at [905, 289] on button "Keep this address" at bounding box center [905, 290] width 126 height 30
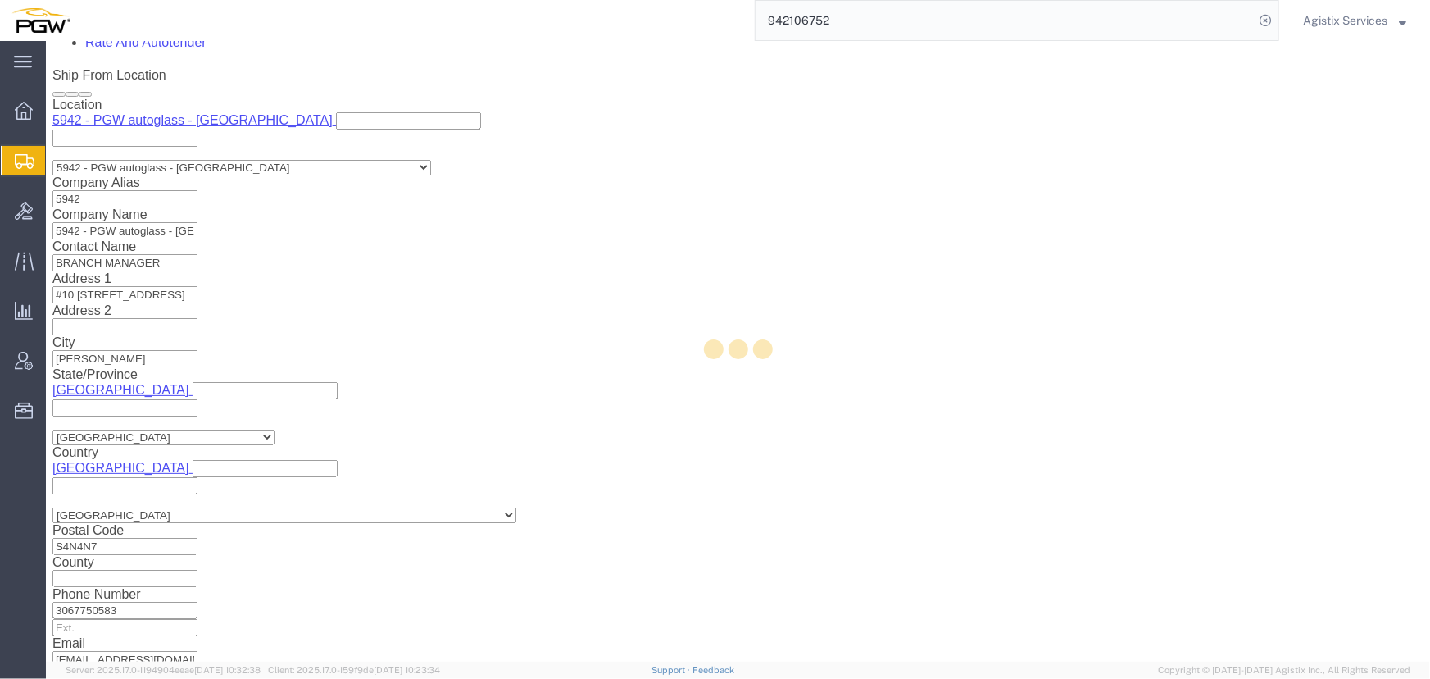
scroll to position [0, 0]
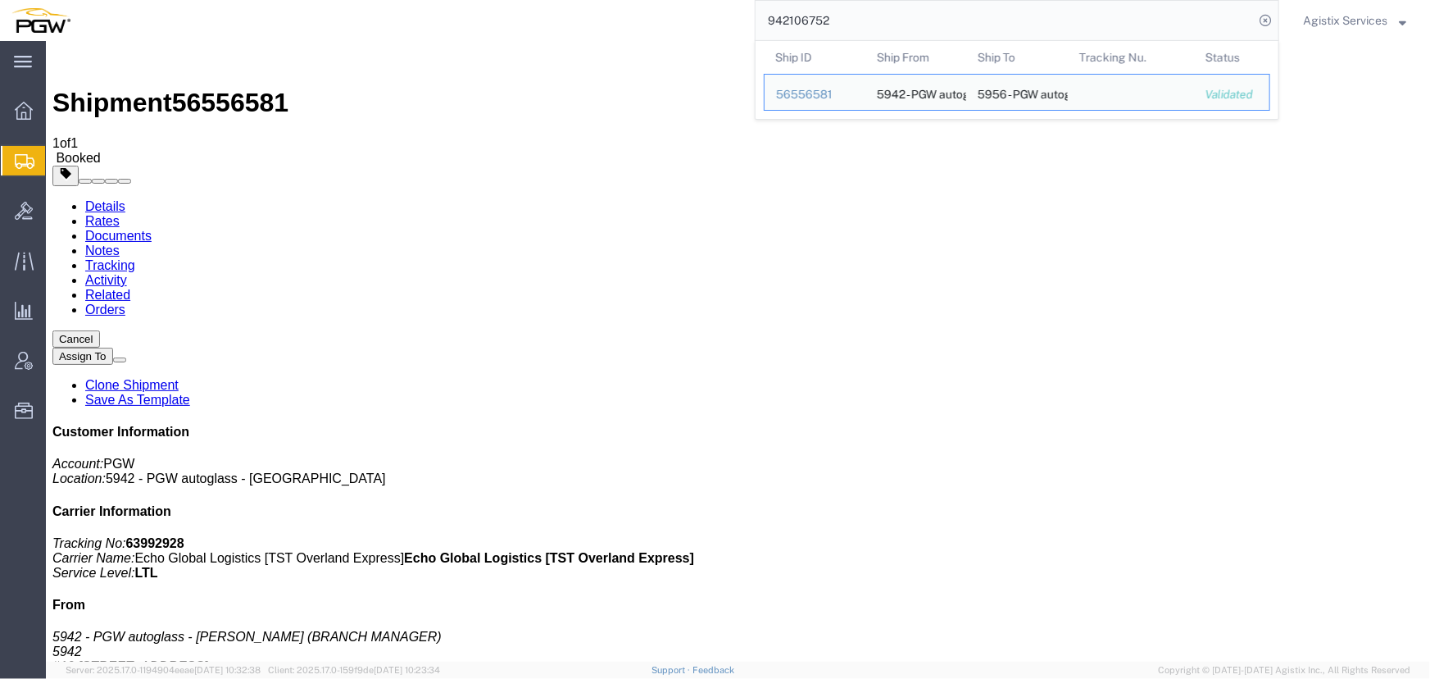
drag, startPoint x: 882, startPoint y: 14, endPoint x: 695, endPoint y: 12, distance: 186.8
click at [695, 12] on div "942106752 Ship ID Ship From Ship To Tracking Nu. Status Ship ID 56556581 Ship F…" at bounding box center [680, 20] width 1197 height 41
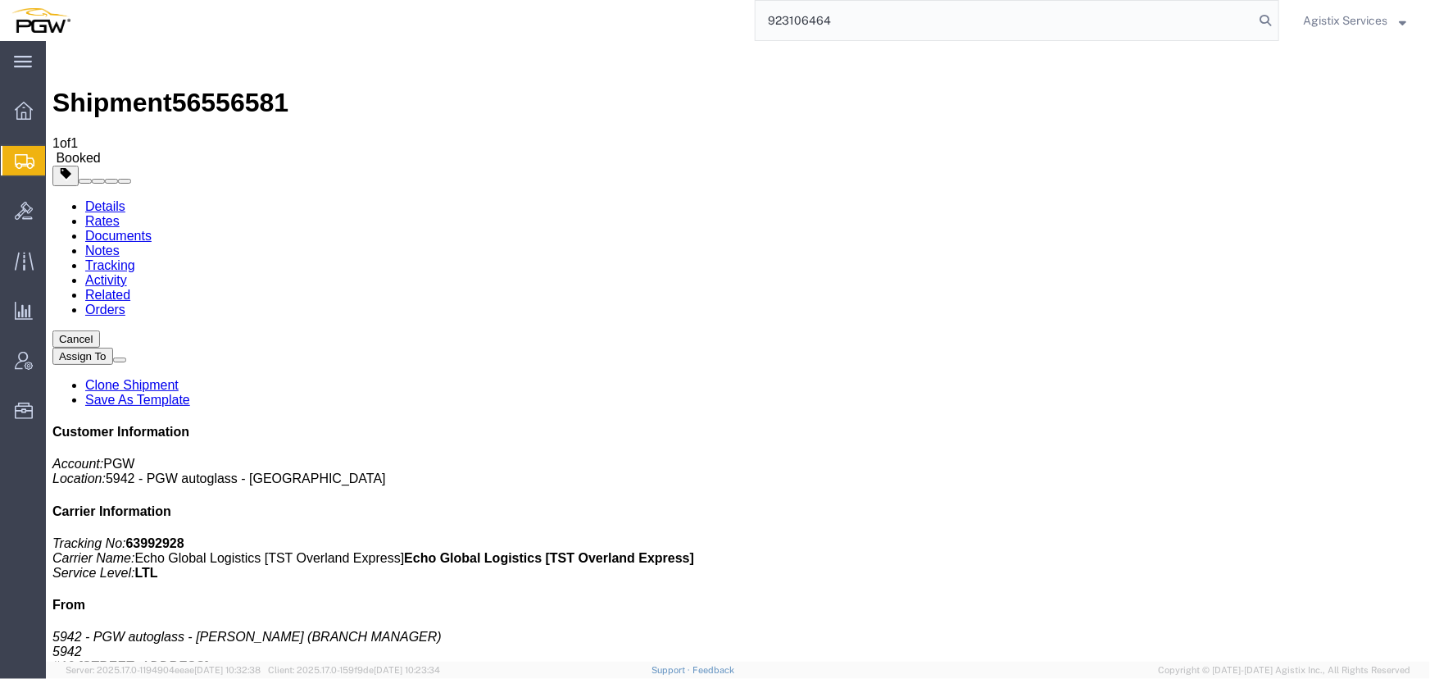
type input "923106464"
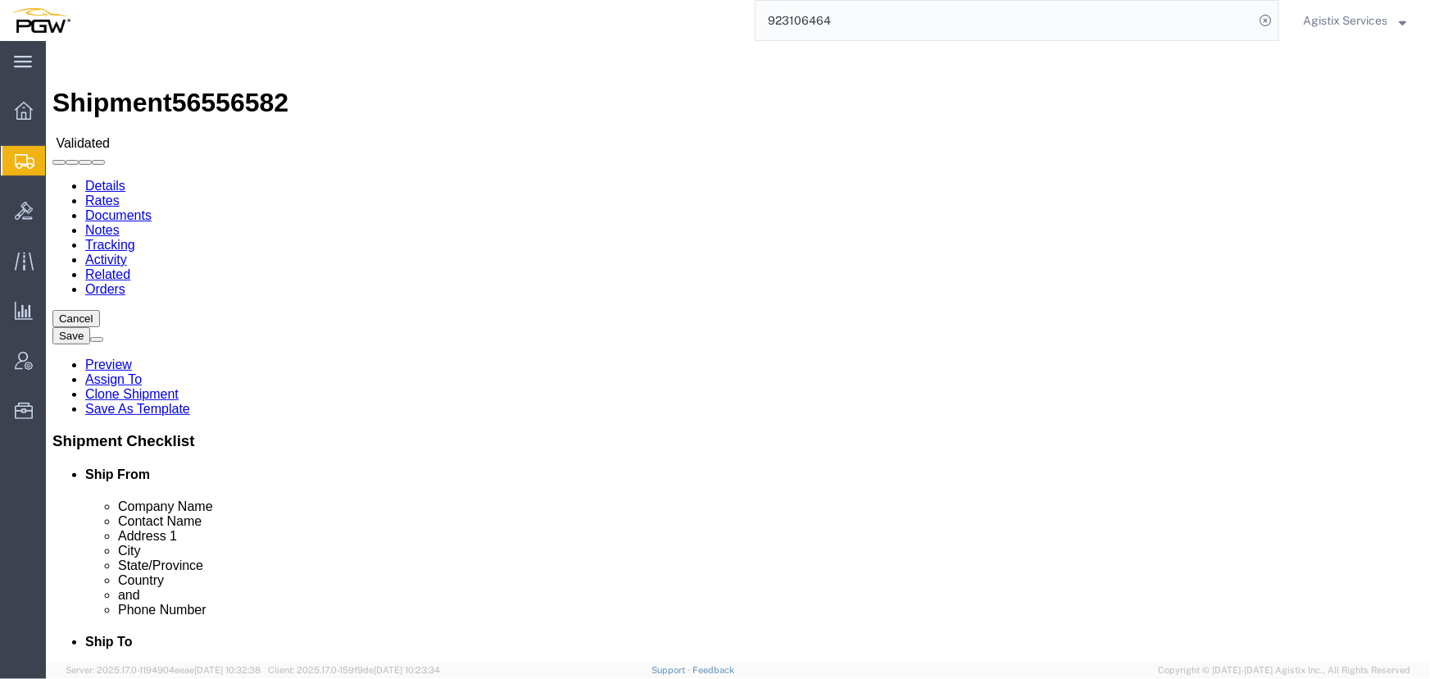
select select "28509"
select select "28529"
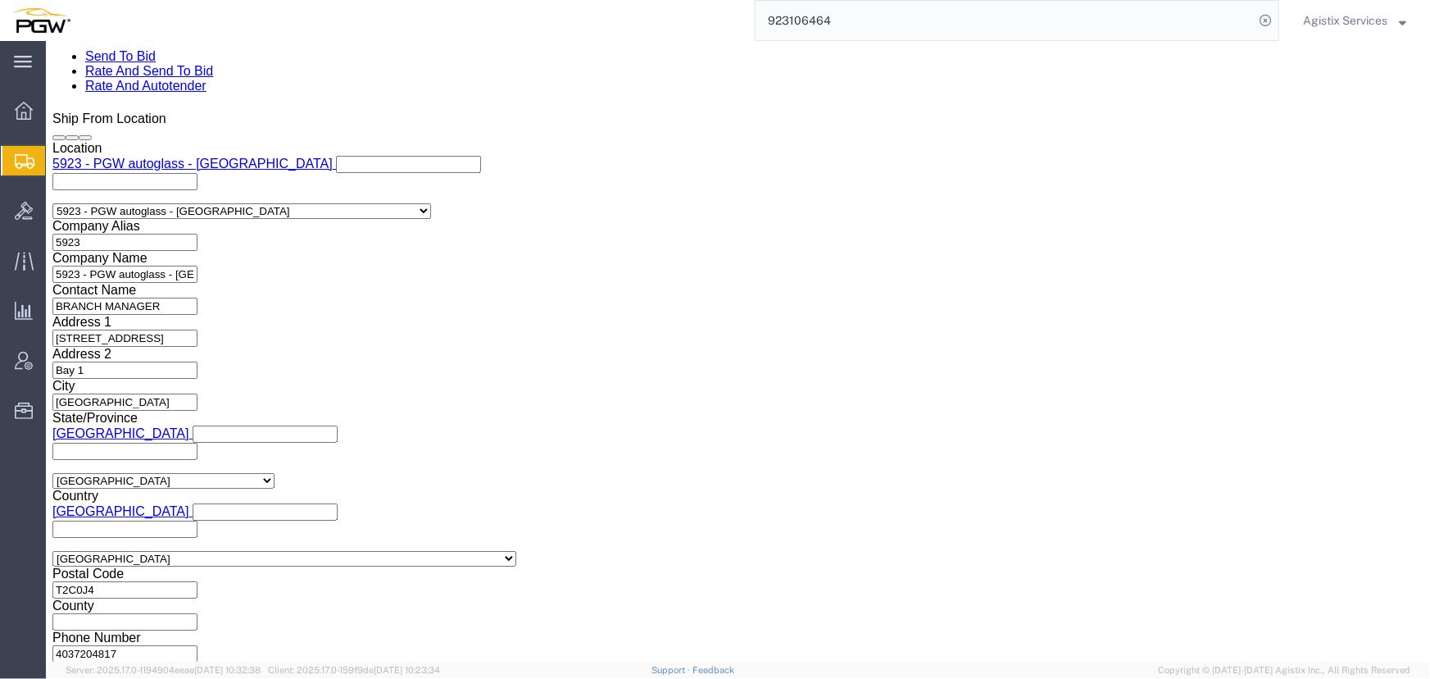
scroll to position [1042, 0]
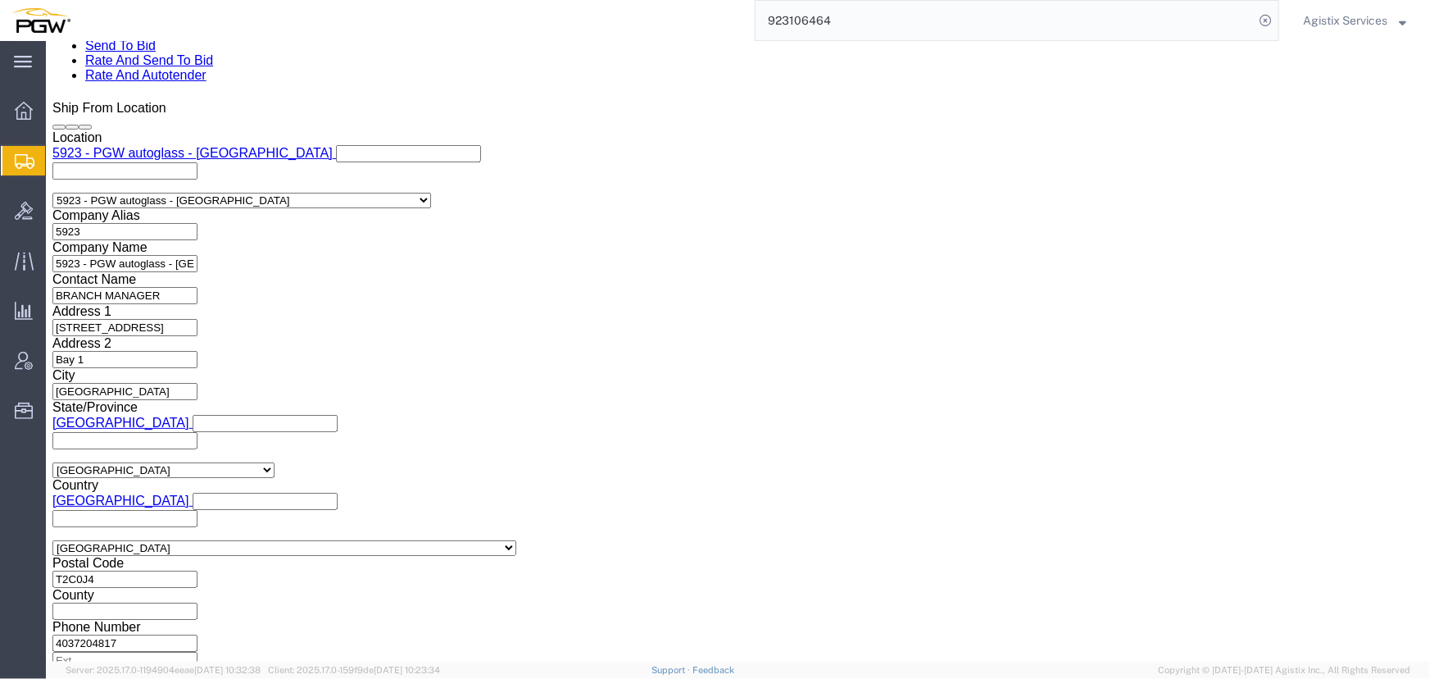
click select "Select Air Less than Truckload Multi-Leg Ocean Freight Rail Small Parcel Truckl…"
select select "LTL"
click select "Select Air Less than Truckload Multi-Leg Ocean Freight Rail Small Parcel Truckl…"
click button "Rate Shipment"
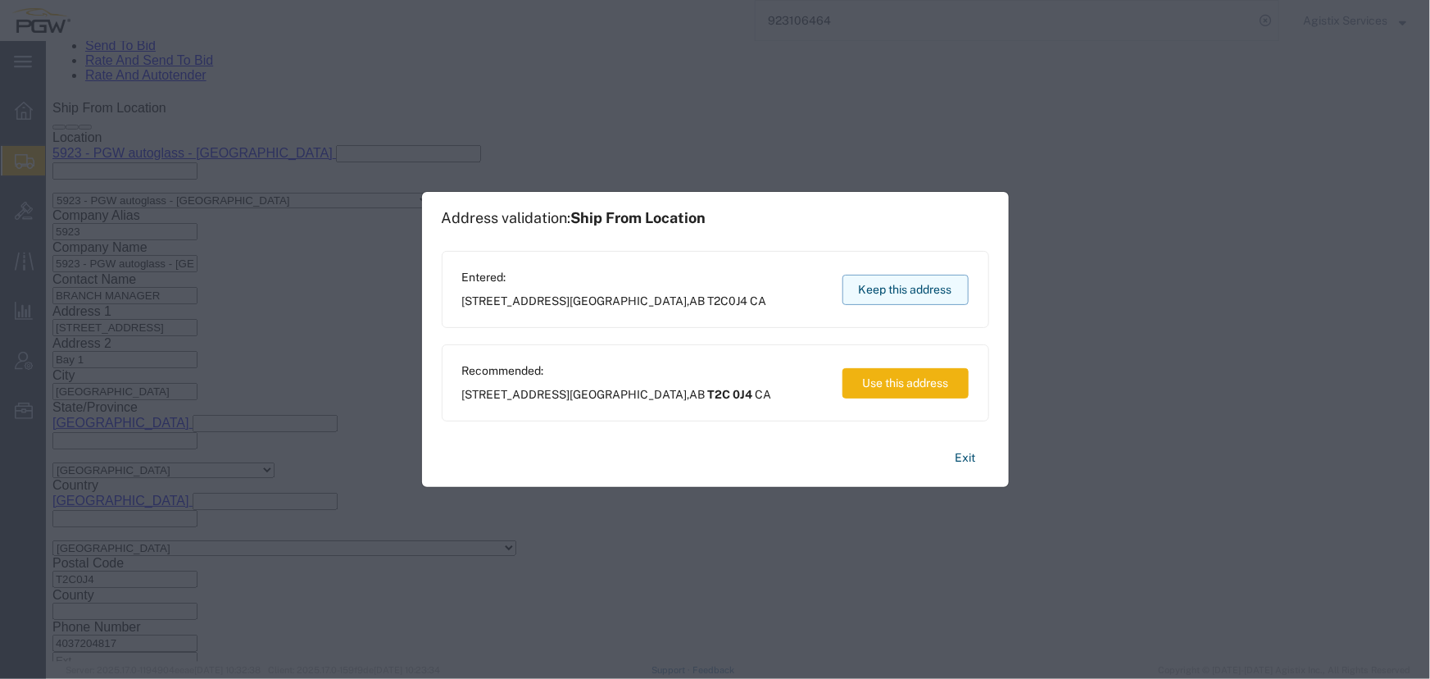
click at [917, 296] on button "Keep this address" at bounding box center [905, 290] width 126 height 30
